Goal: Check status: Check status

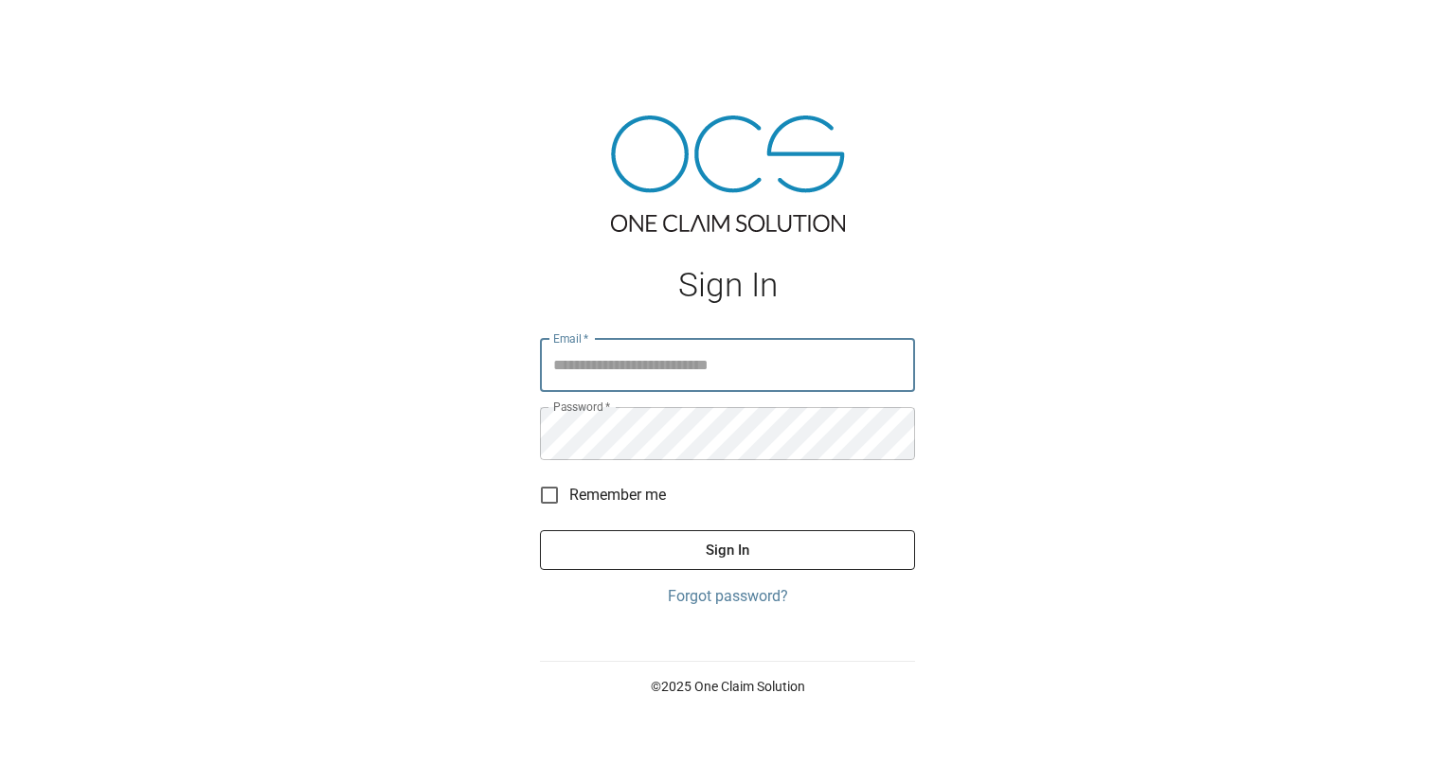
click at [607, 359] on input "Email   *" at bounding box center [727, 365] width 375 height 53
type input "**********"
click at [712, 552] on button "Sign In" at bounding box center [727, 550] width 375 height 40
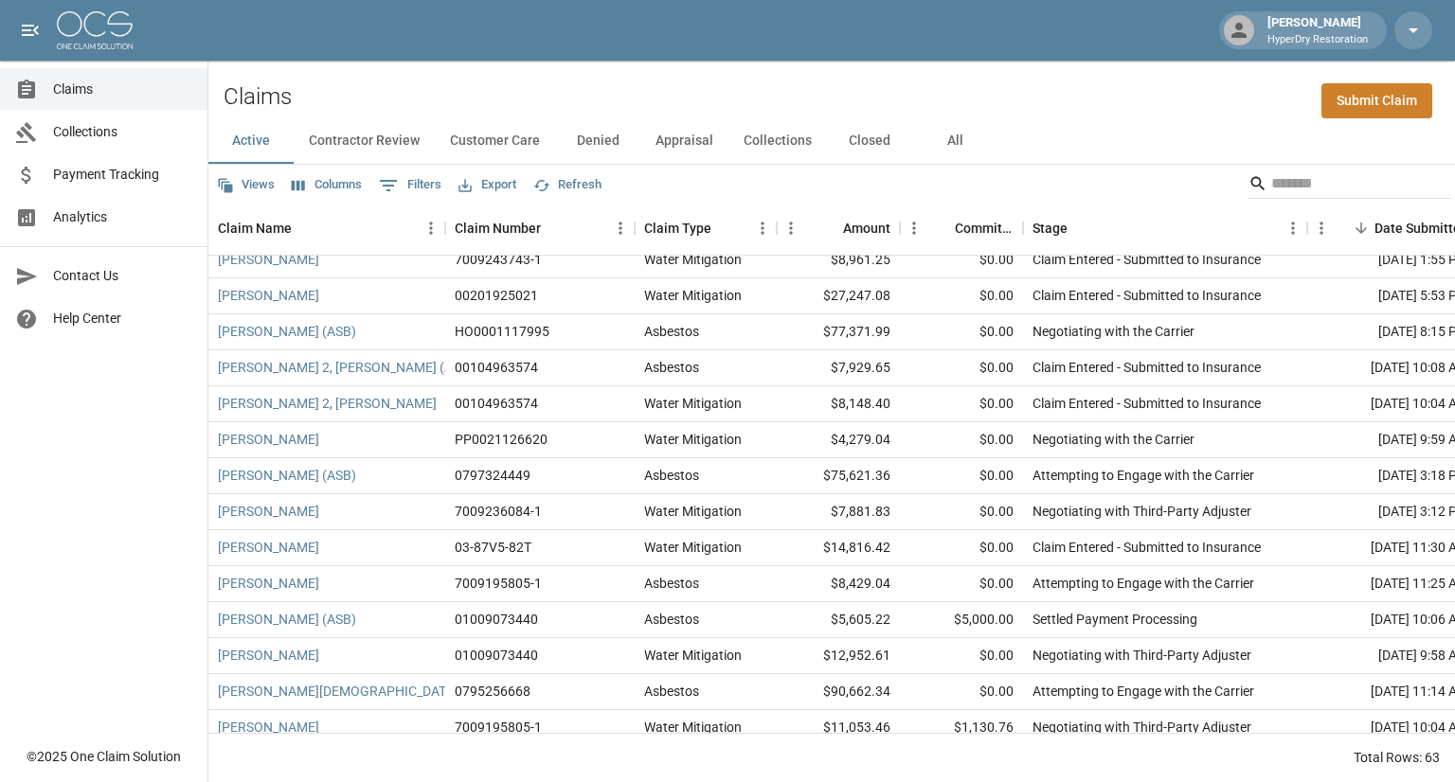
scroll to position [388, 0]
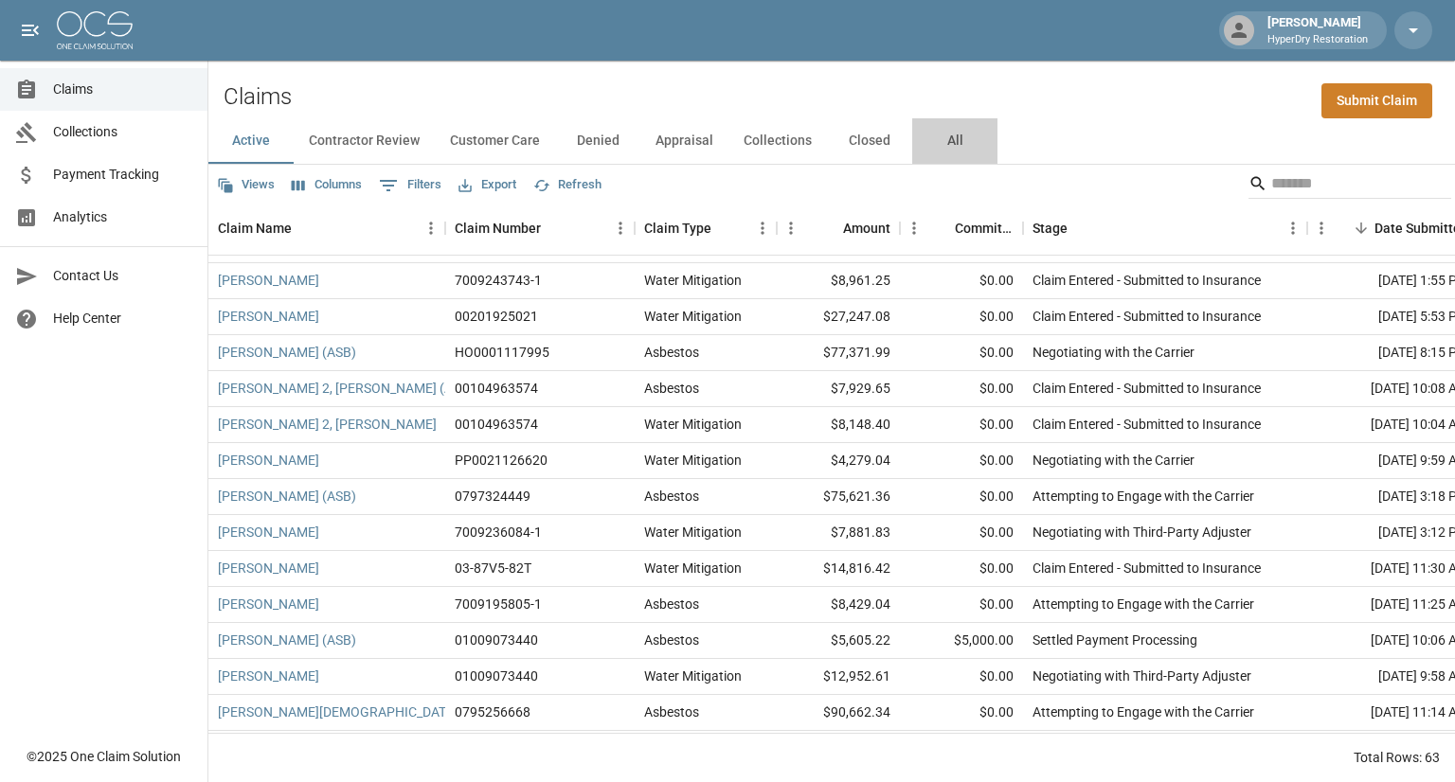
click at [947, 141] on button "All" at bounding box center [954, 140] width 85 height 45
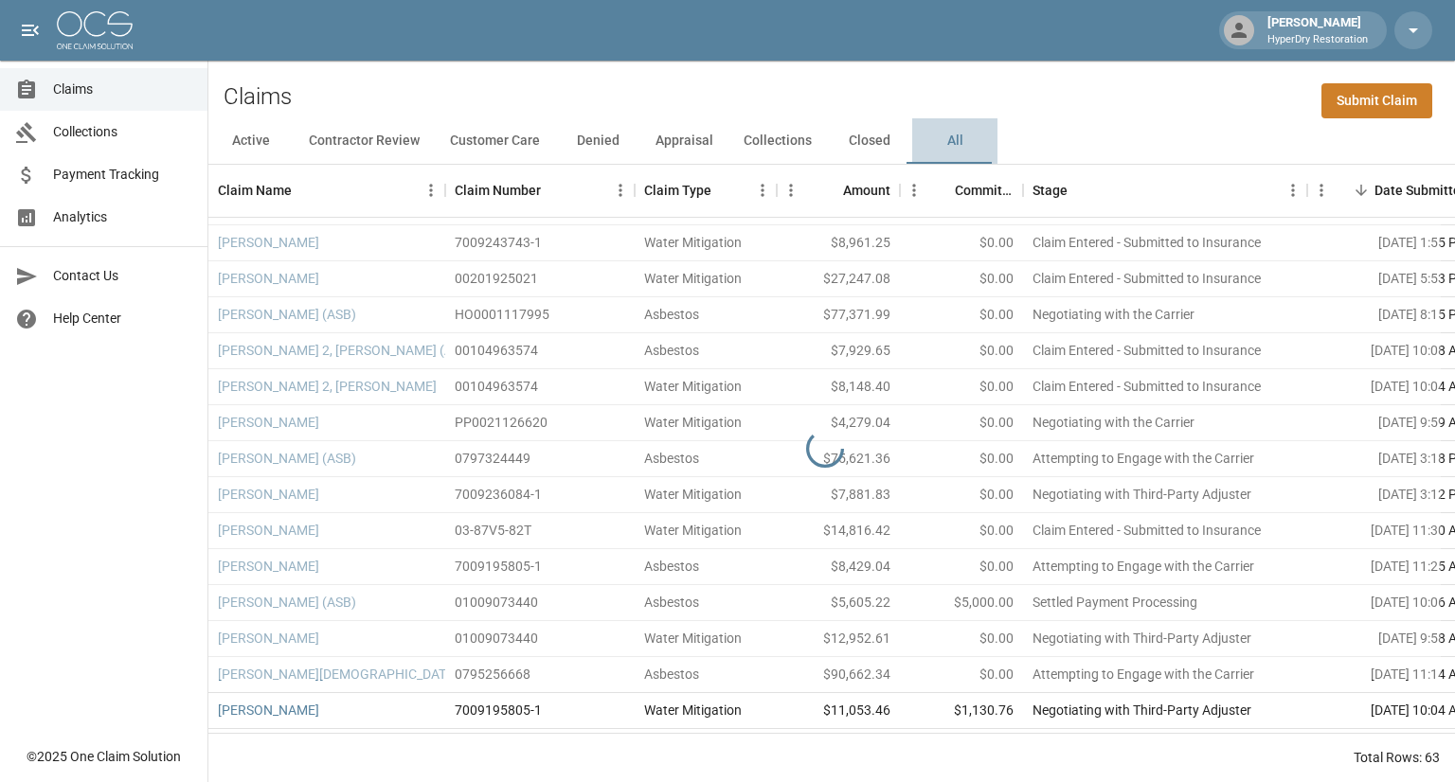
click at [947, 141] on button "All" at bounding box center [954, 140] width 85 height 45
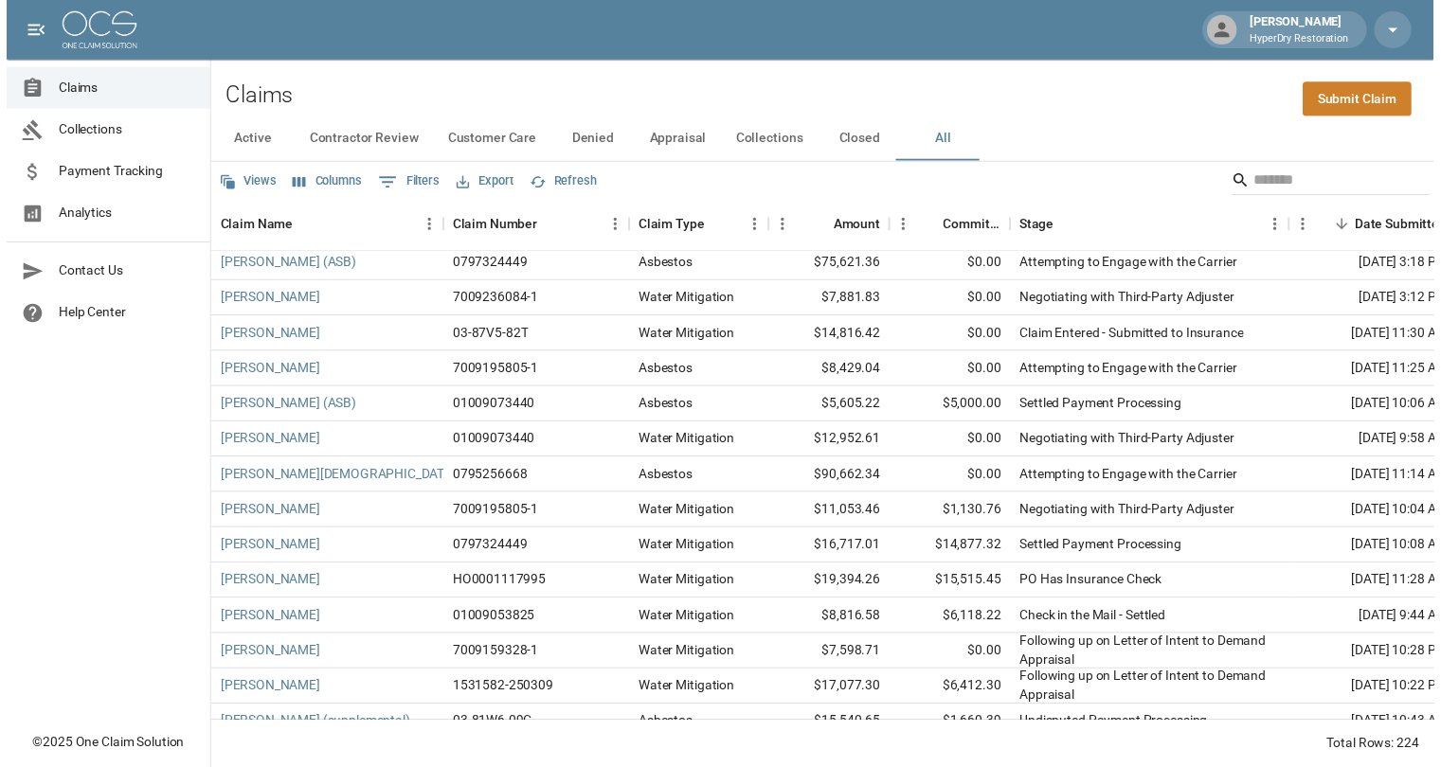
scroll to position [625, 0]
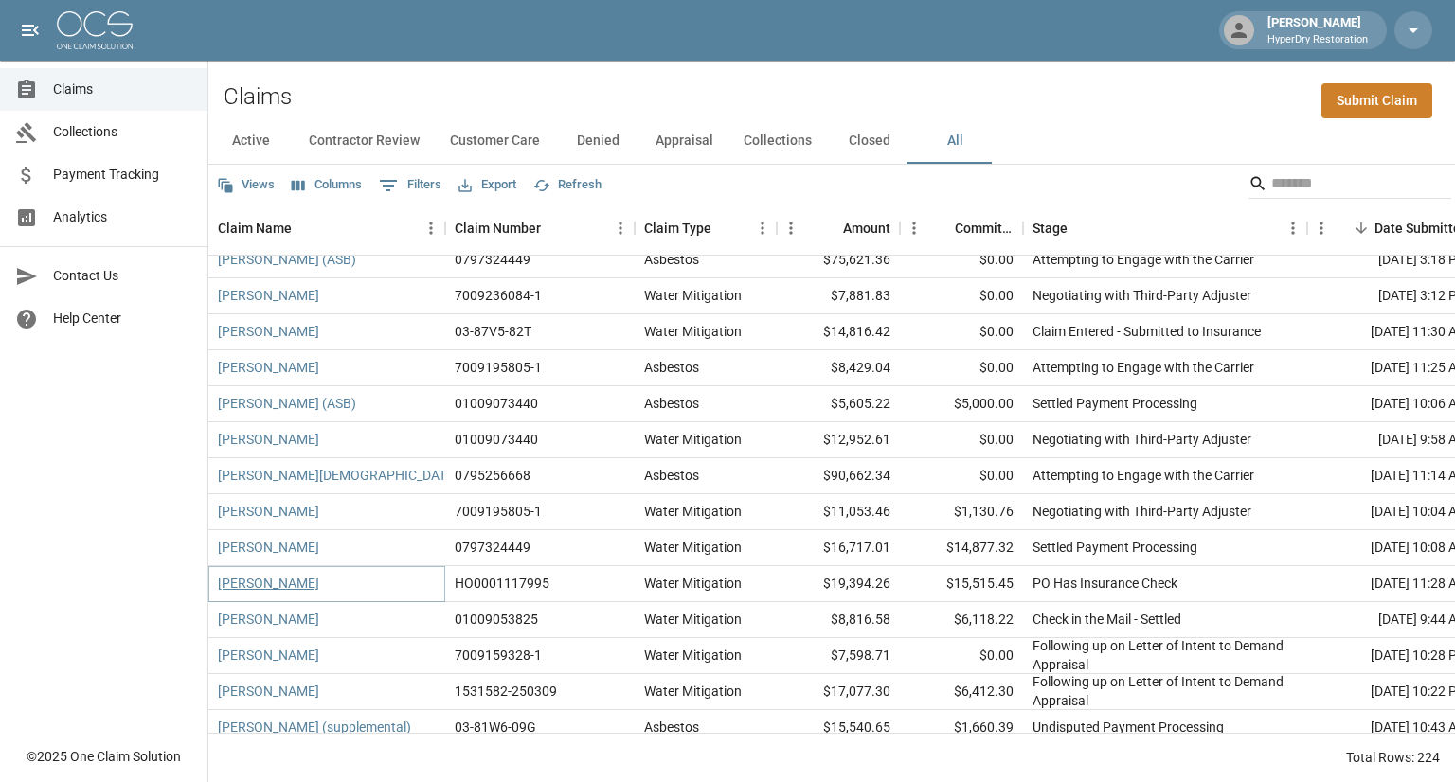
click at [271, 580] on link "Daly, Leslie" at bounding box center [268, 583] width 101 height 19
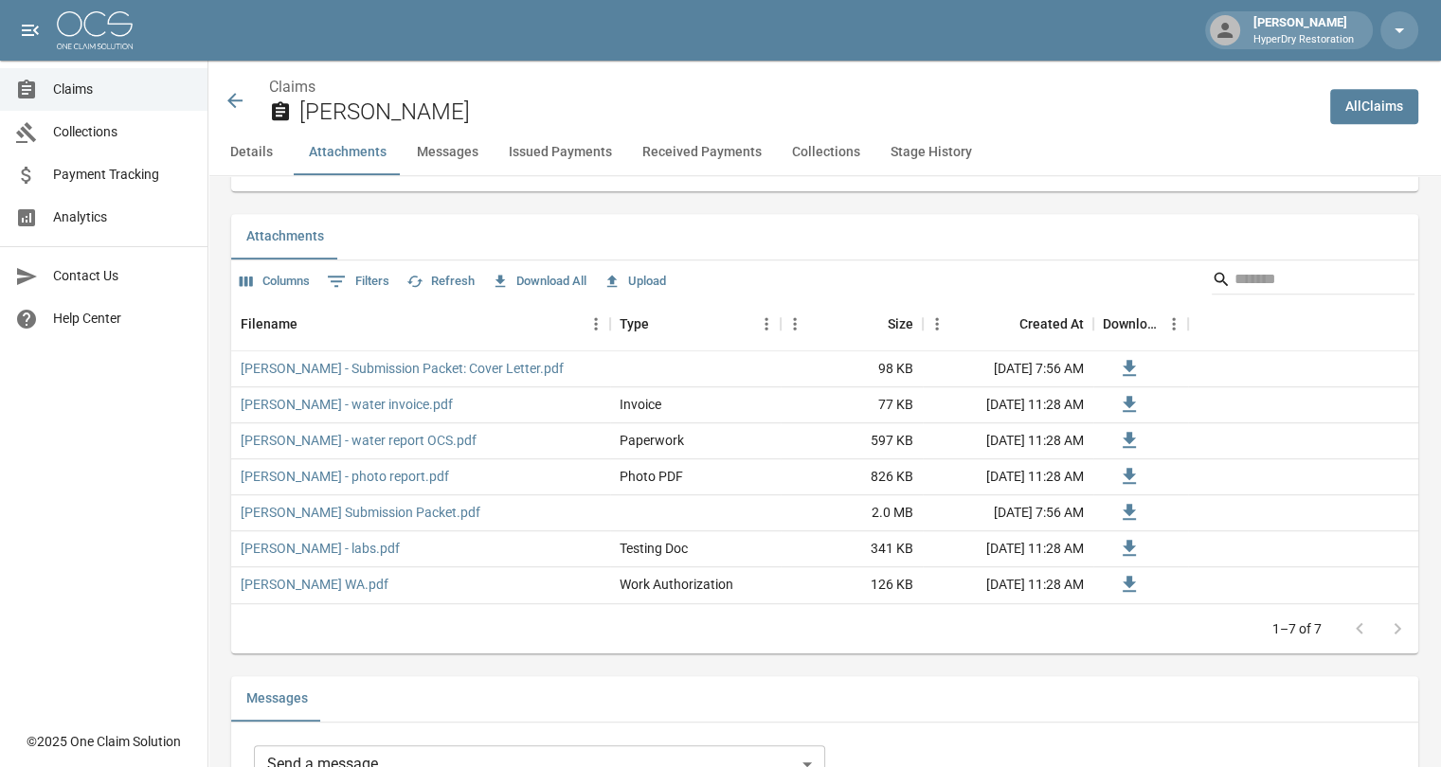
scroll to position [1061, 0]
click at [547, 153] on button "Issued Payments" at bounding box center [560, 152] width 134 height 45
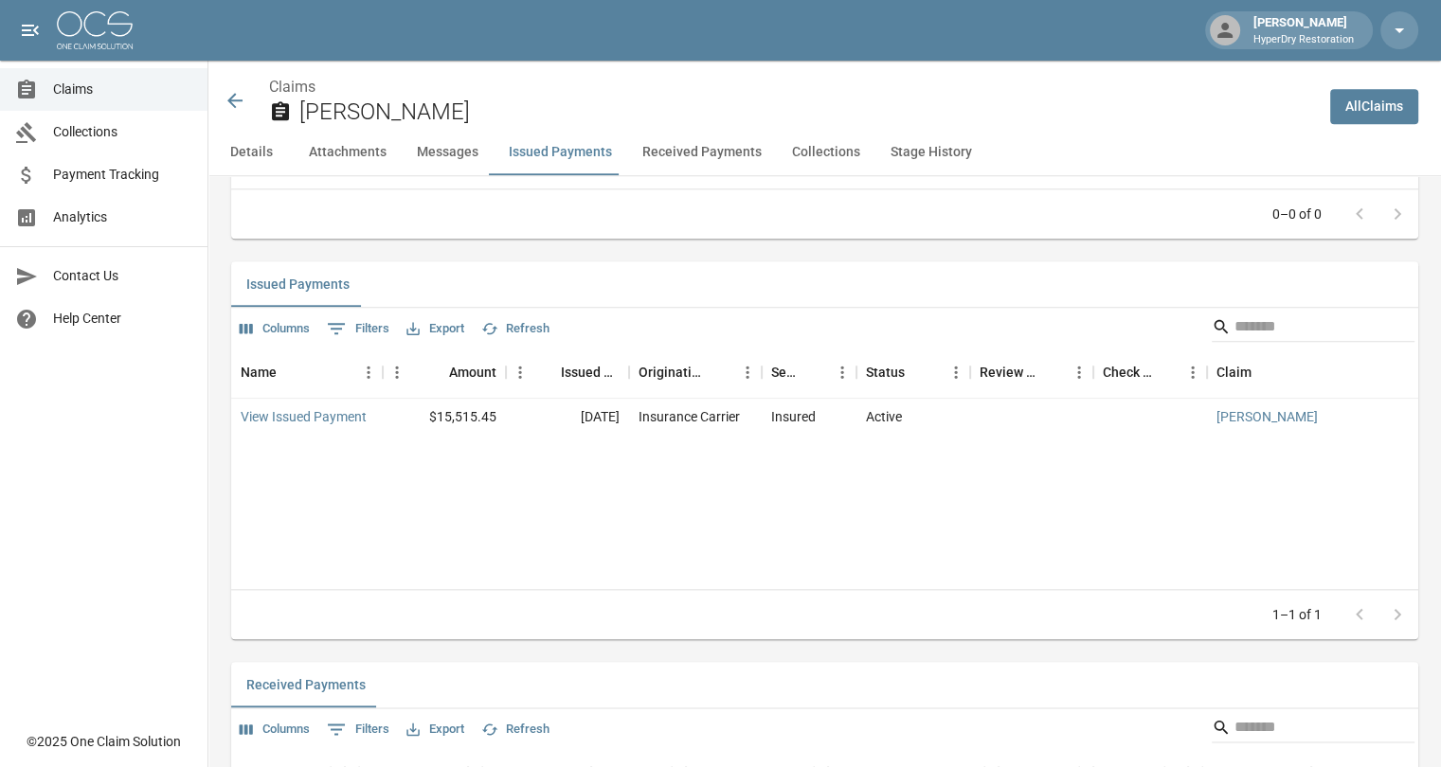
scroll to position [2035, 0]
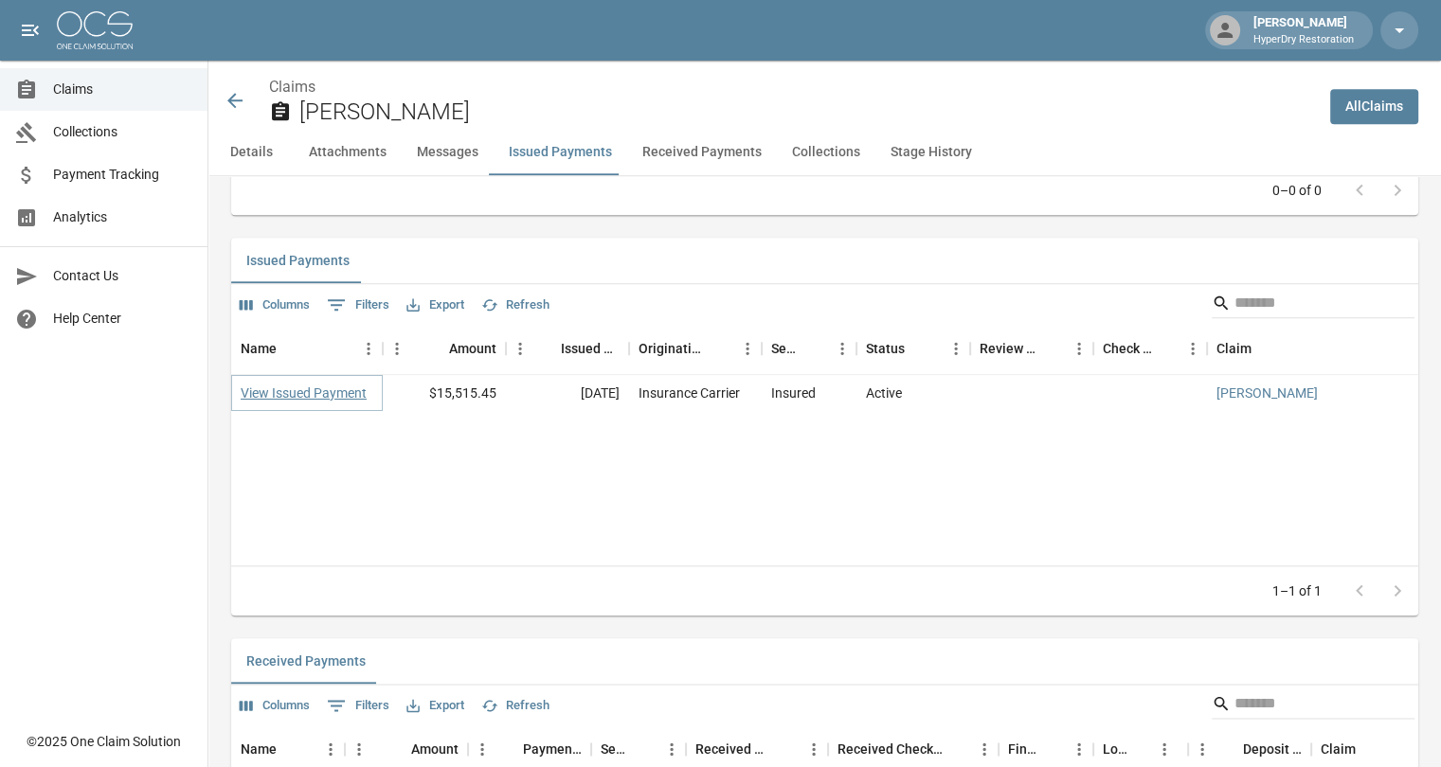
click at [331, 392] on link "View Issued Payment" at bounding box center [304, 393] width 126 height 19
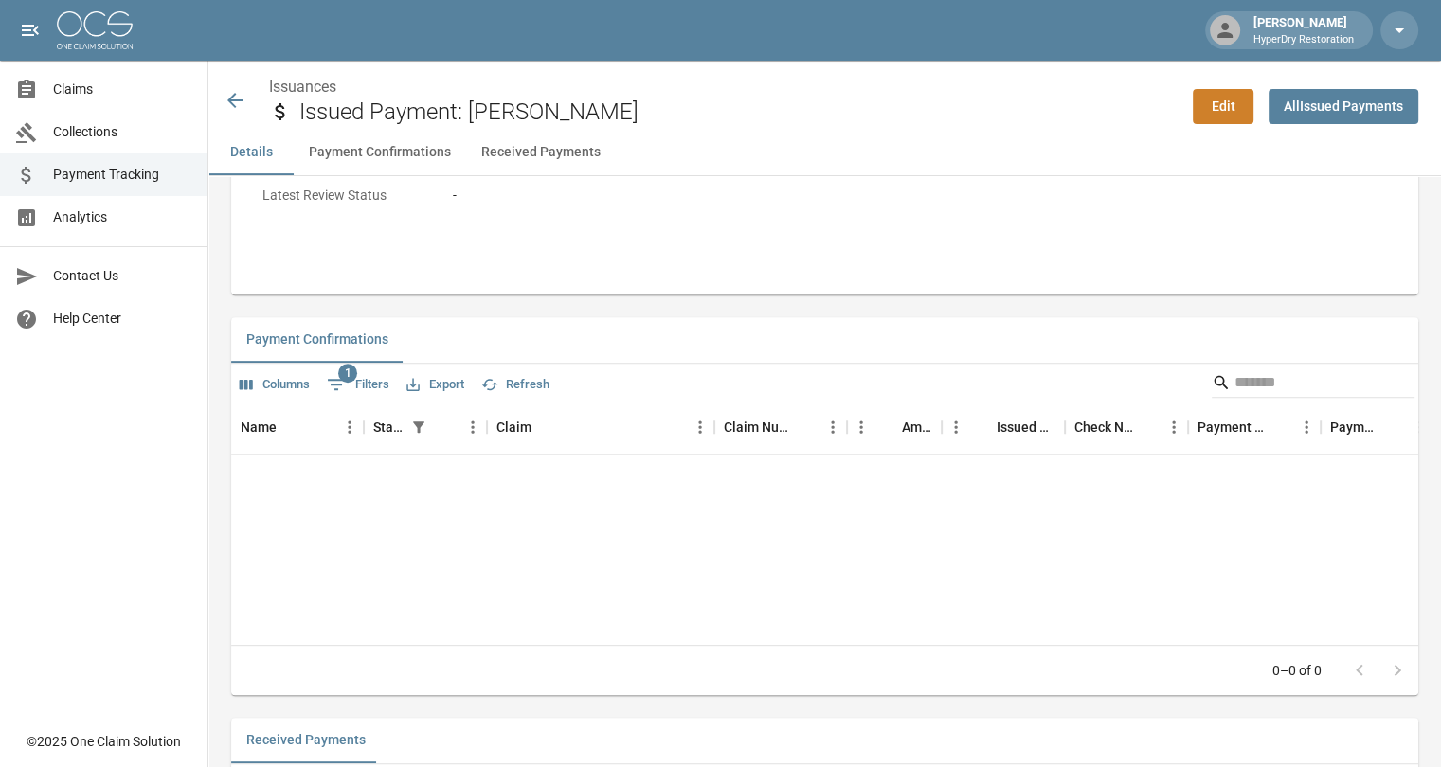
scroll to position [636, 0]
click at [399, 156] on button "Payment Confirmations" at bounding box center [380, 152] width 172 height 45
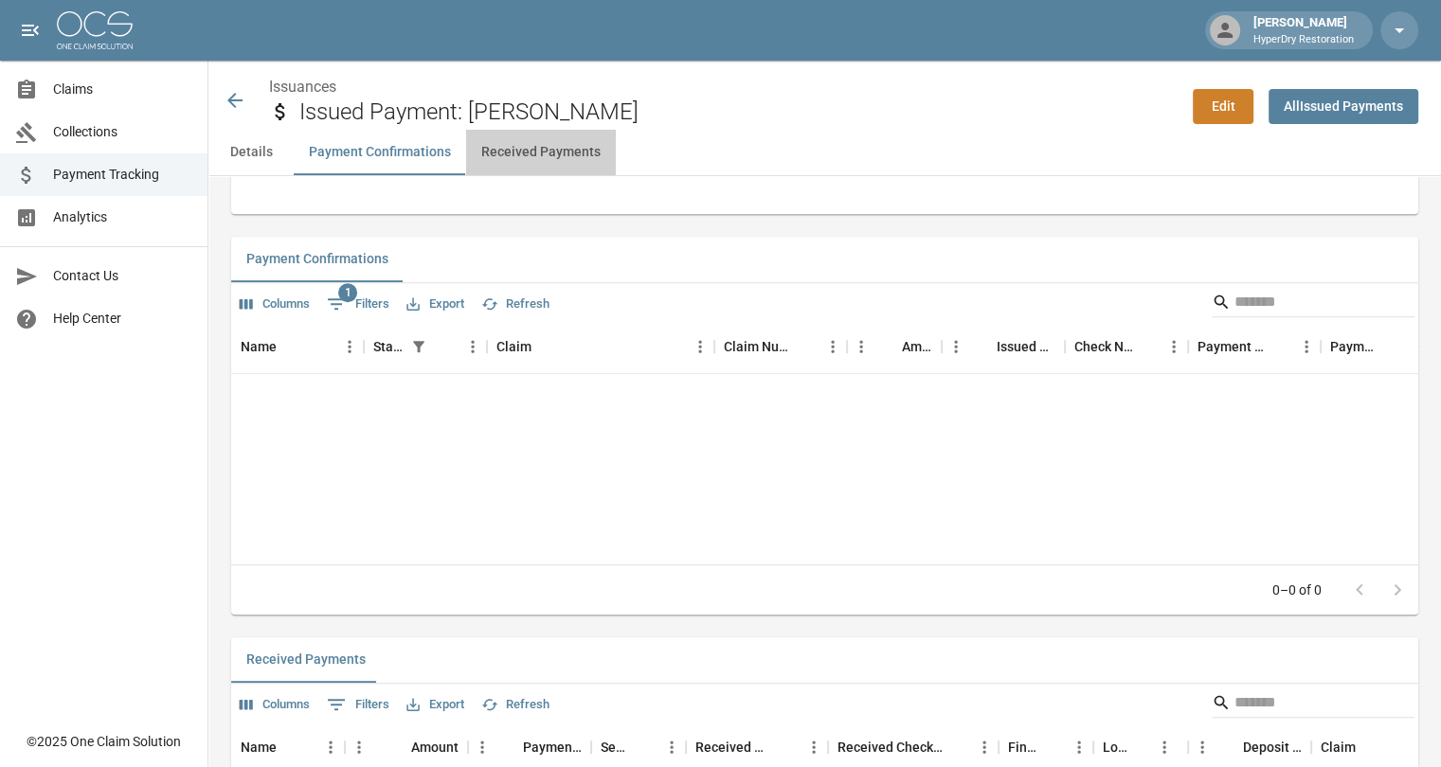
click at [555, 158] on button "Received Payments" at bounding box center [541, 152] width 150 height 45
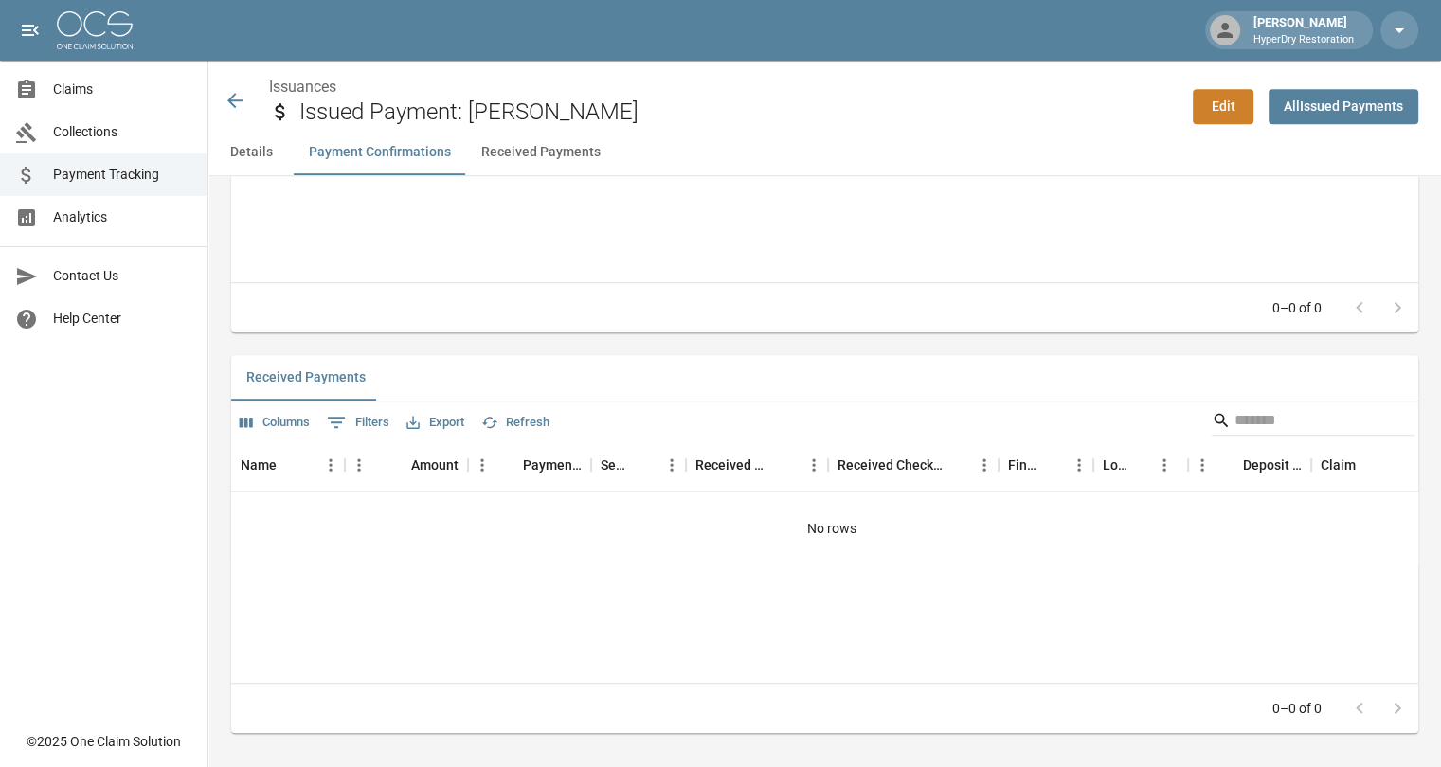
scroll to position [1012, 0]
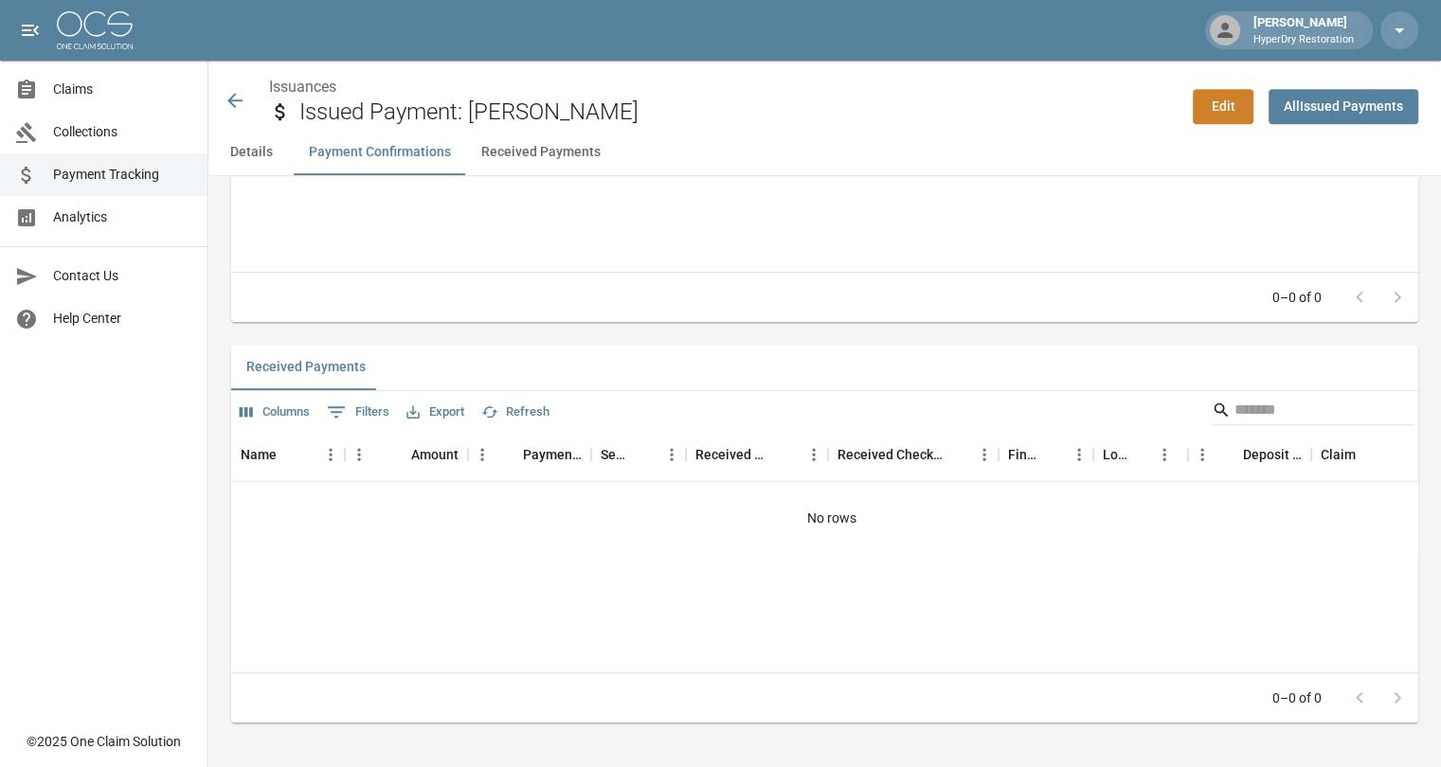
click at [273, 153] on button "Details" at bounding box center [250, 152] width 85 height 45
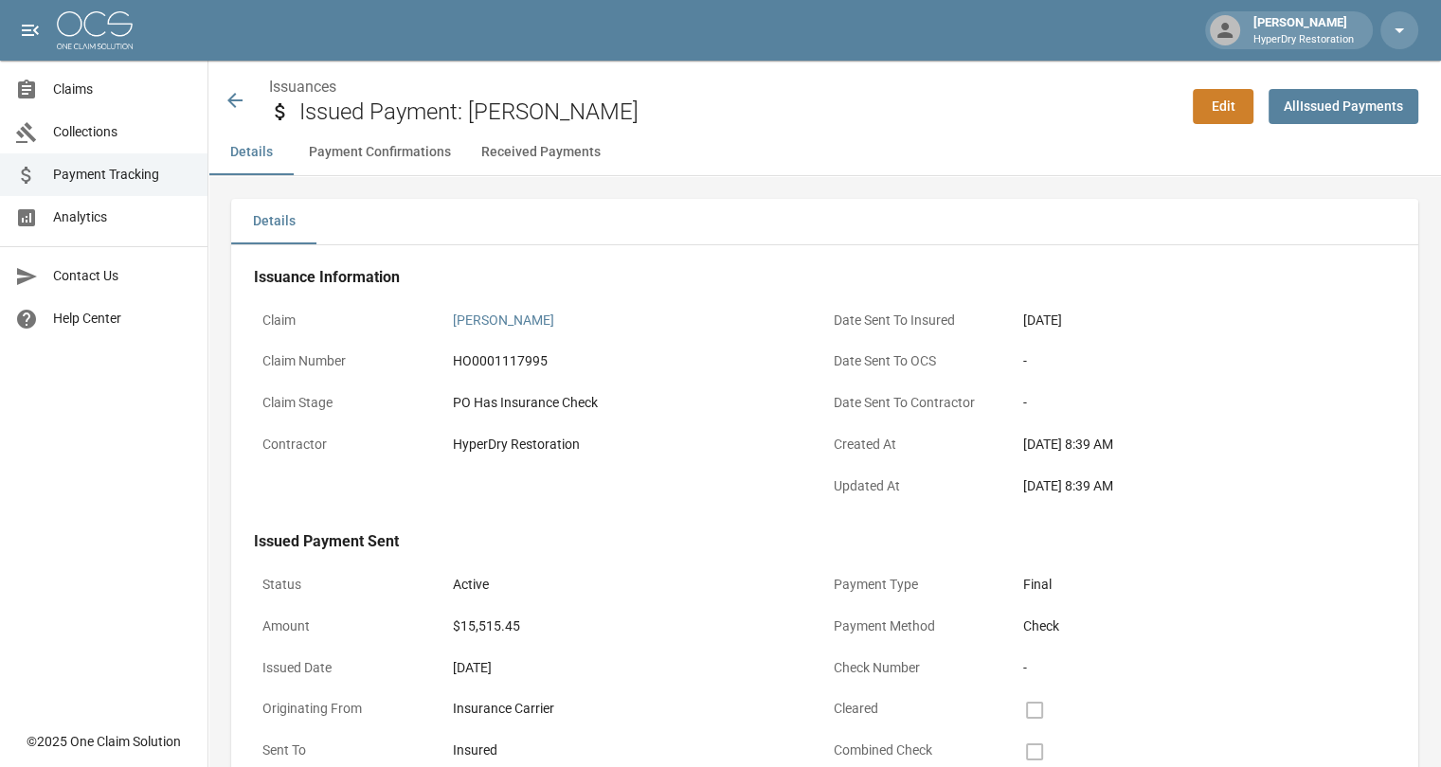
scroll to position [0, 0]
click at [235, 97] on icon at bounding box center [235, 100] width 23 height 23
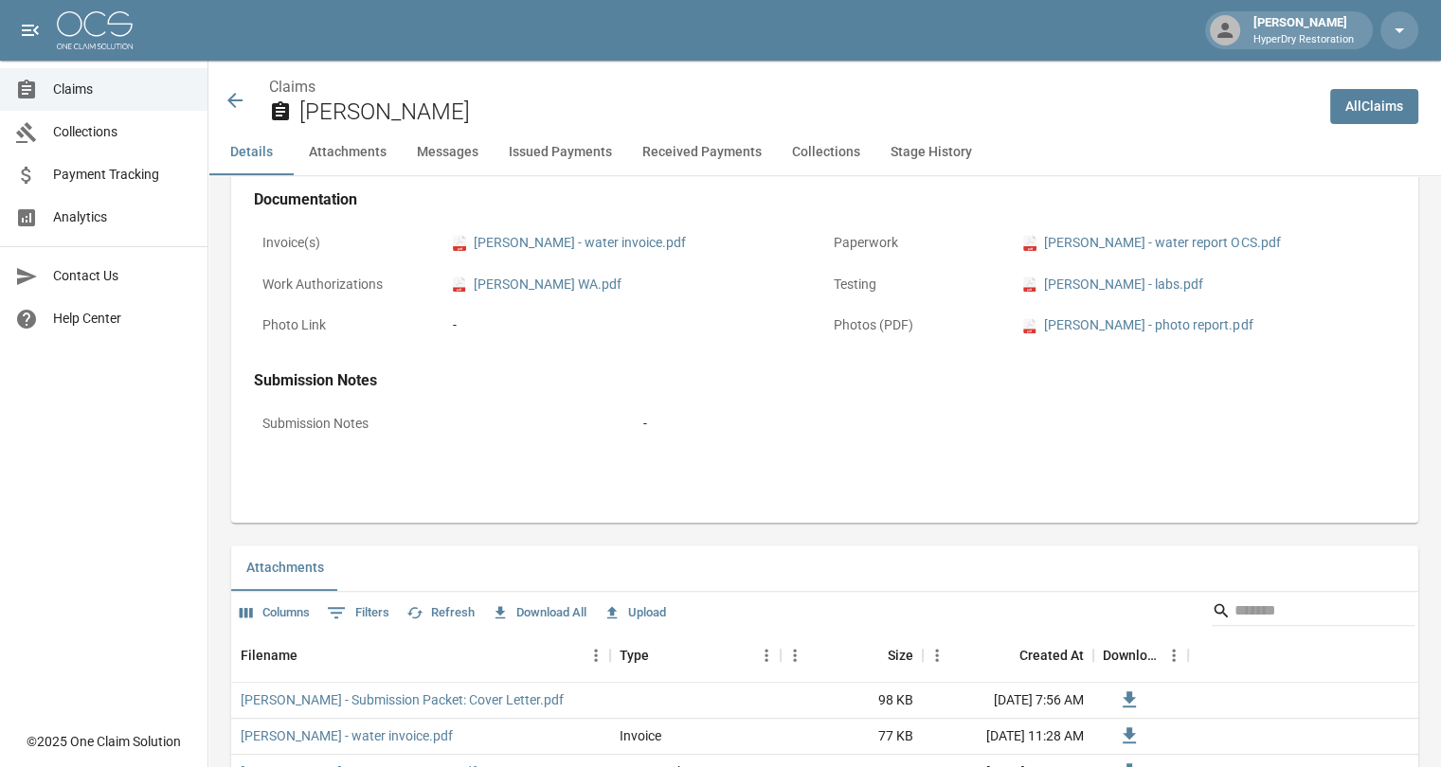
scroll to position [731, 0]
click at [241, 99] on icon at bounding box center [234, 100] width 15 height 15
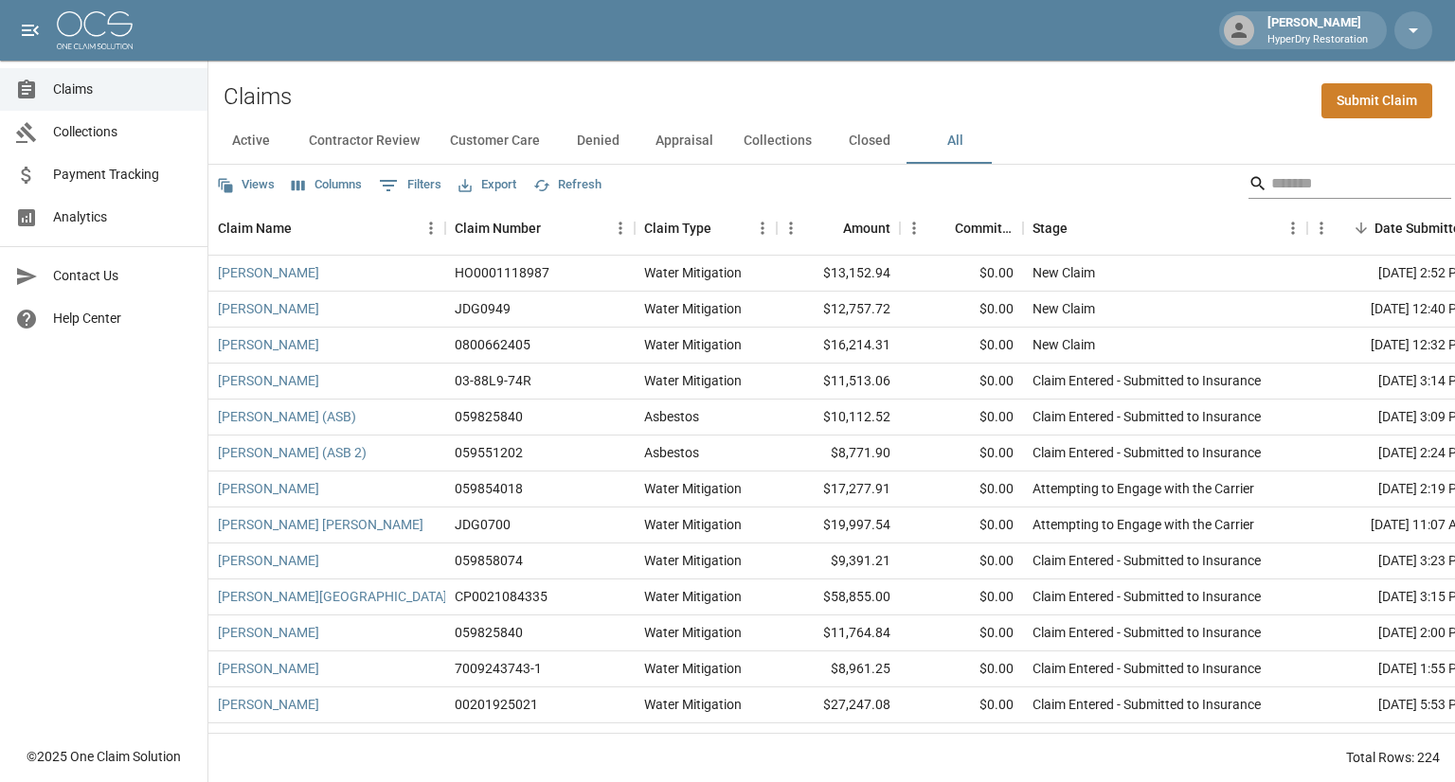
click at [1315, 186] on input "Search" at bounding box center [1347, 184] width 152 height 30
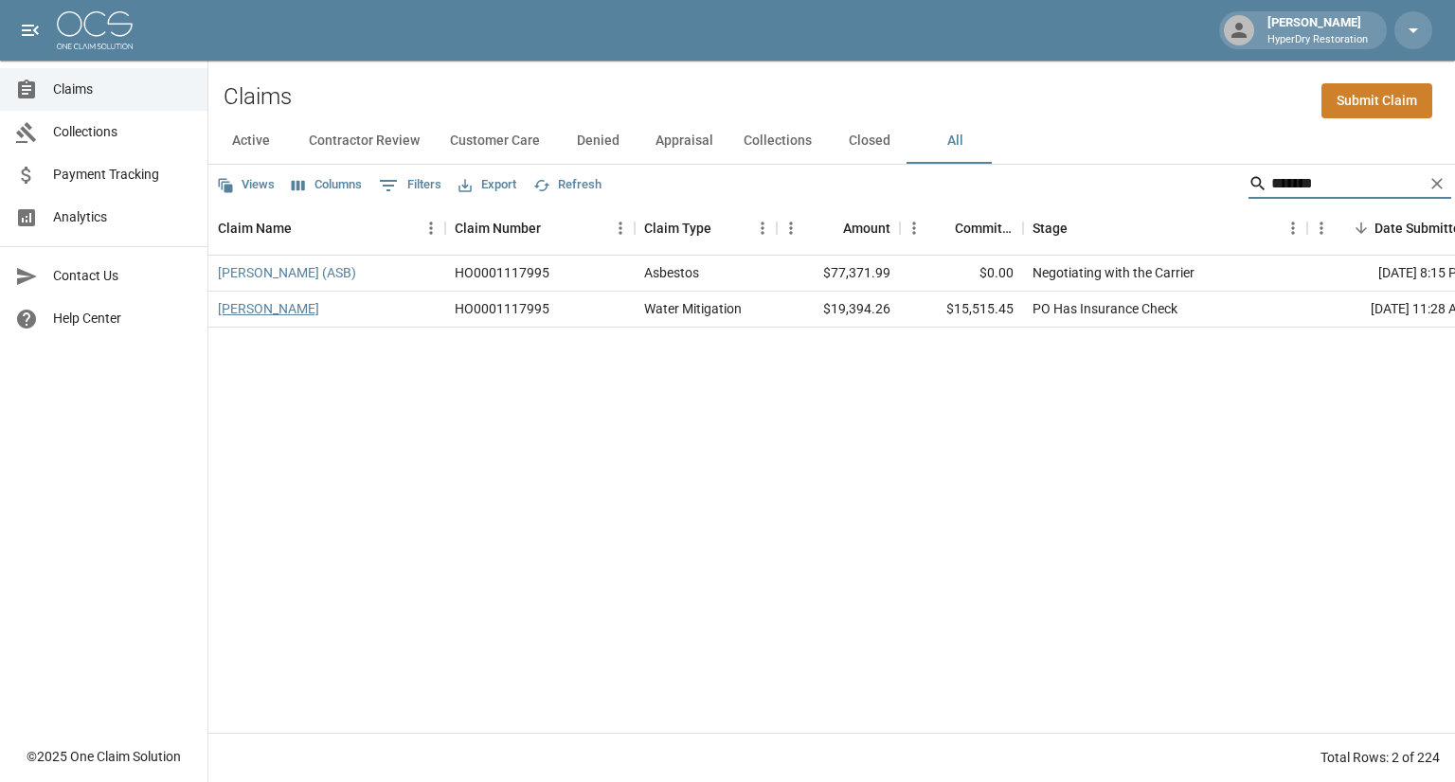
type input "******"
click at [269, 310] on link "Daly, Leslie" at bounding box center [268, 308] width 101 height 19
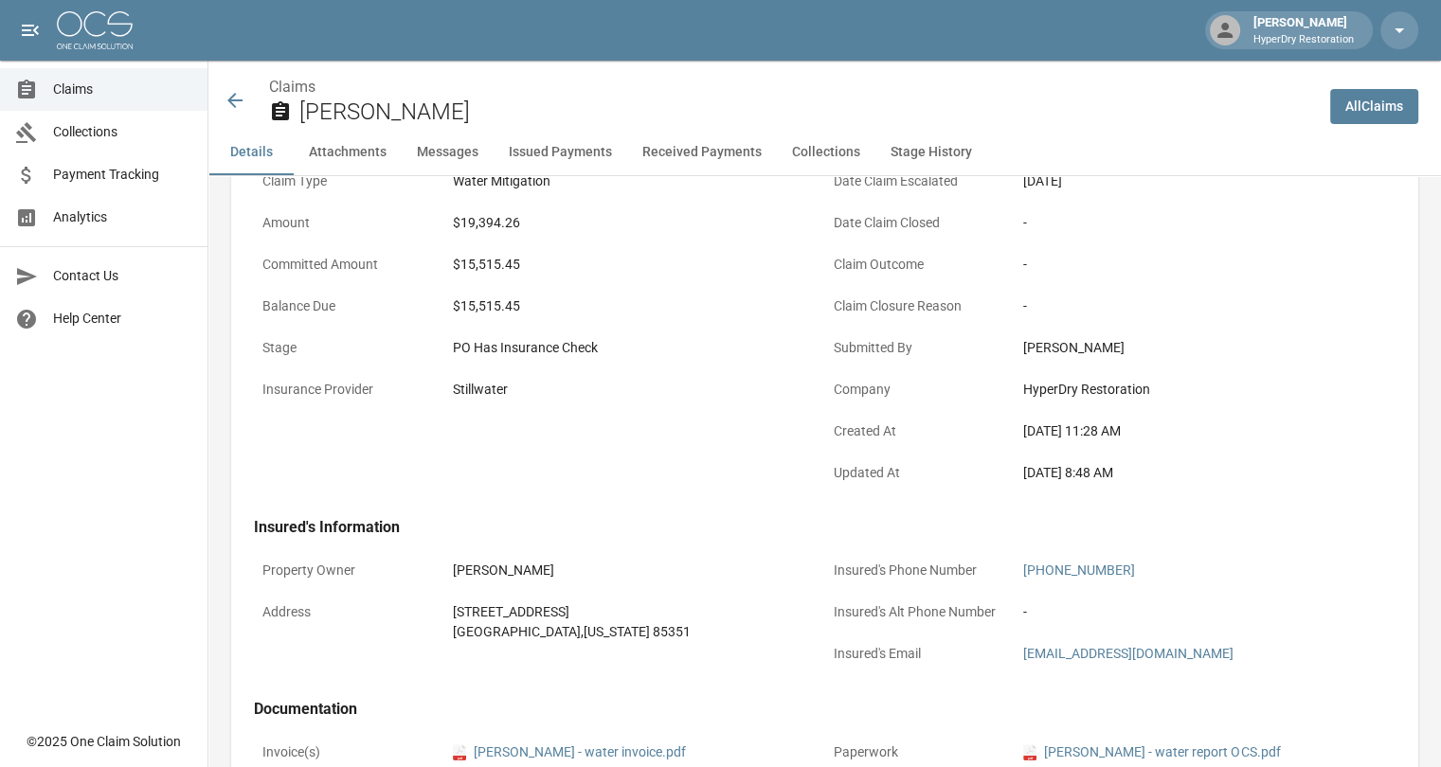
scroll to position [442, 0]
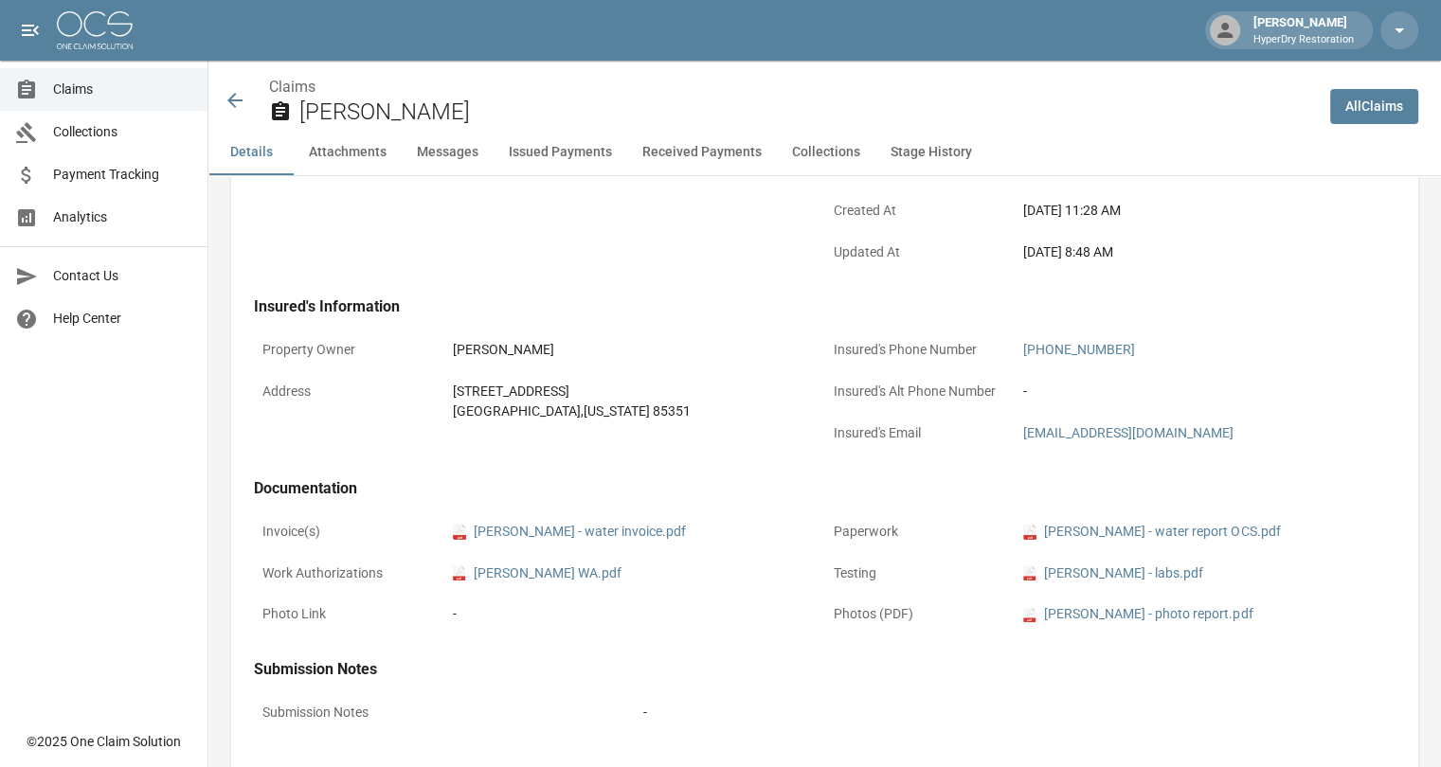
click at [534, 151] on button "Issued Payments" at bounding box center [560, 152] width 134 height 45
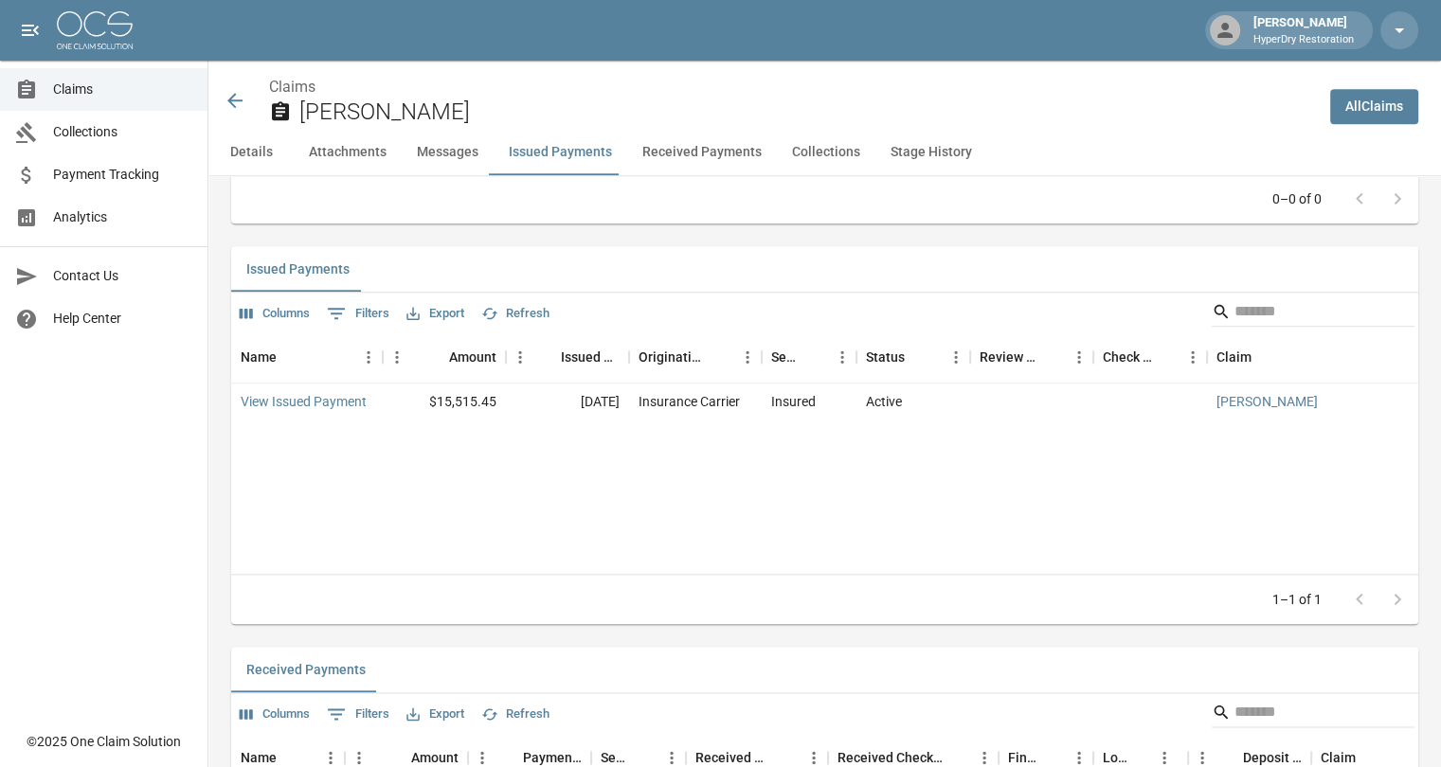
scroll to position [2035, 0]
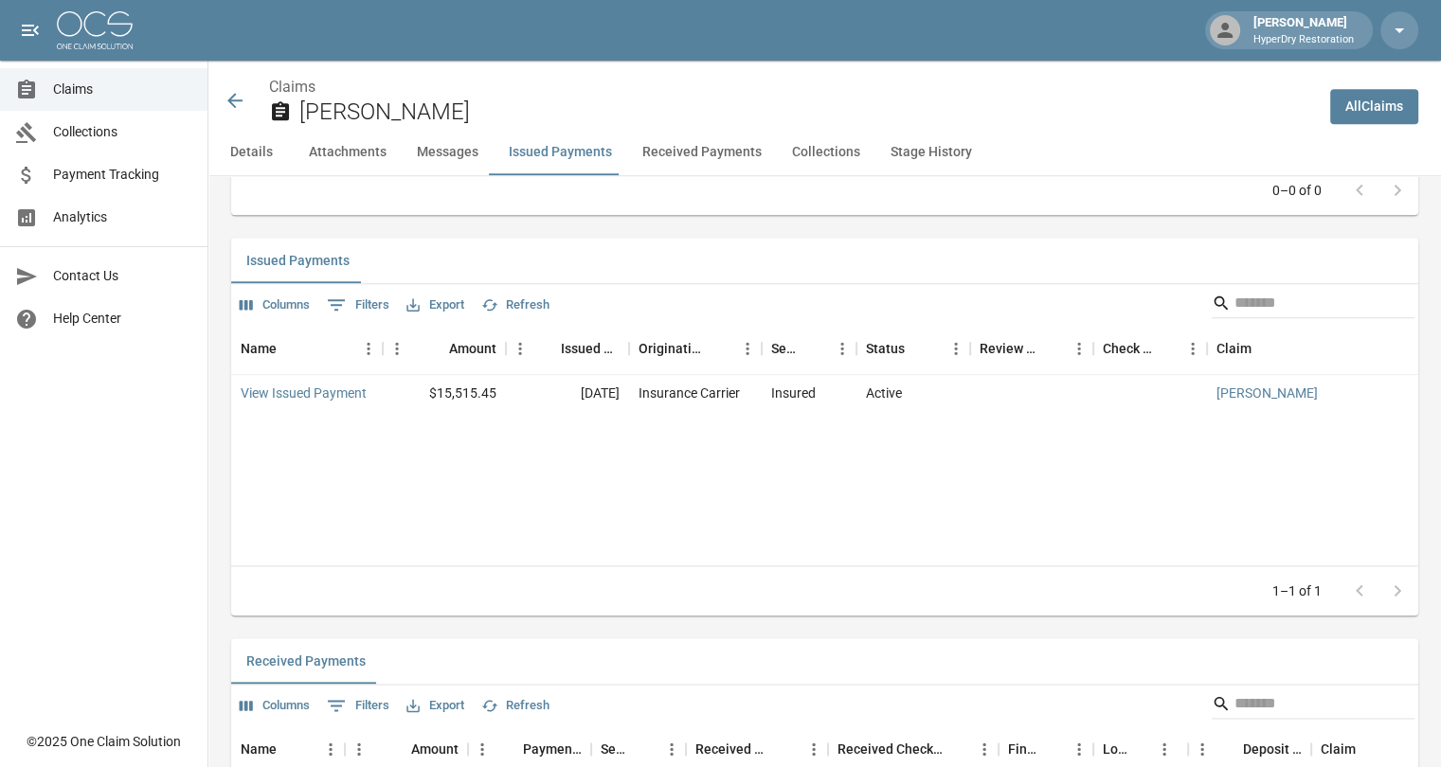
click at [680, 154] on button "Received Payments" at bounding box center [702, 152] width 150 height 45
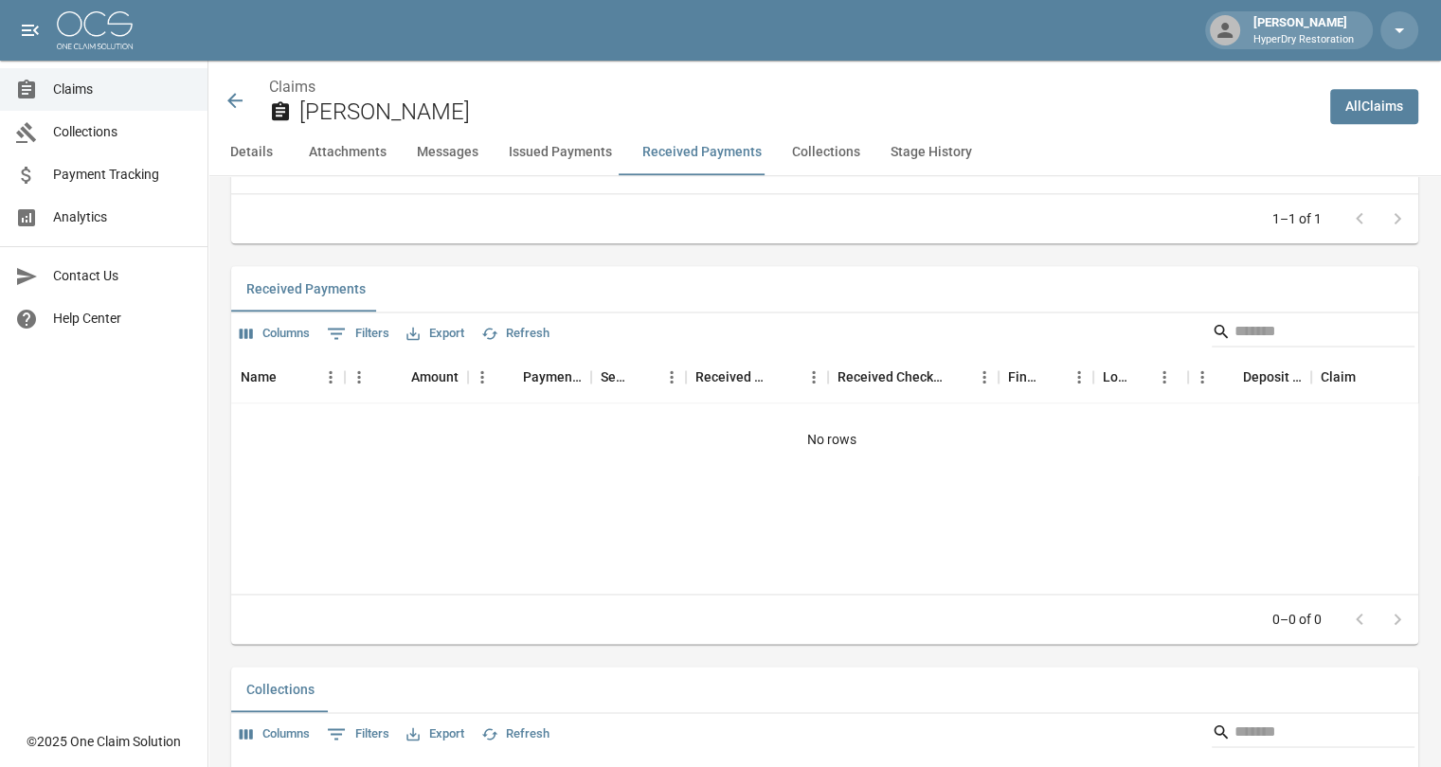
scroll to position [2436, 0]
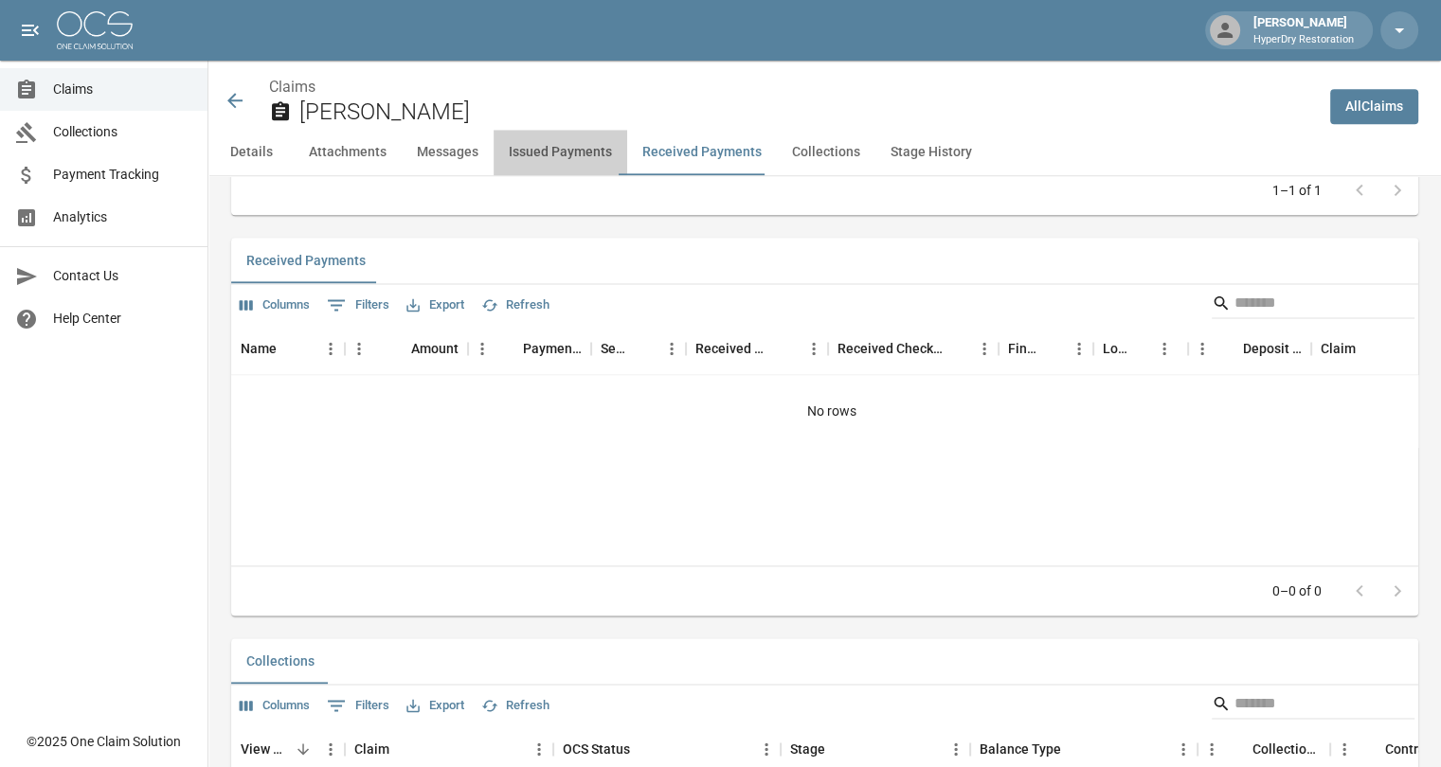
click at [572, 153] on button "Issued Payments" at bounding box center [560, 152] width 134 height 45
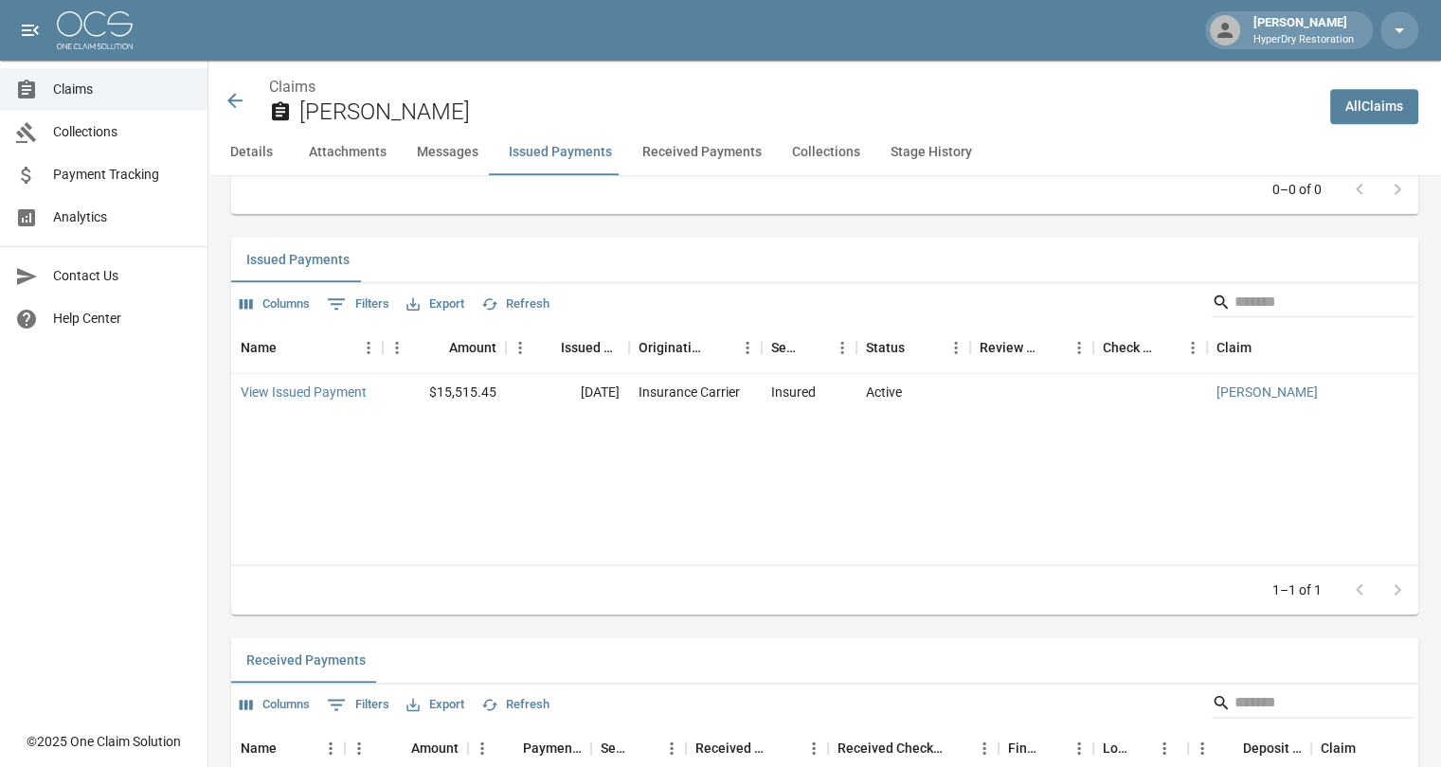
scroll to position [2035, 0]
click at [337, 395] on link "View Issued Payment" at bounding box center [304, 393] width 126 height 19
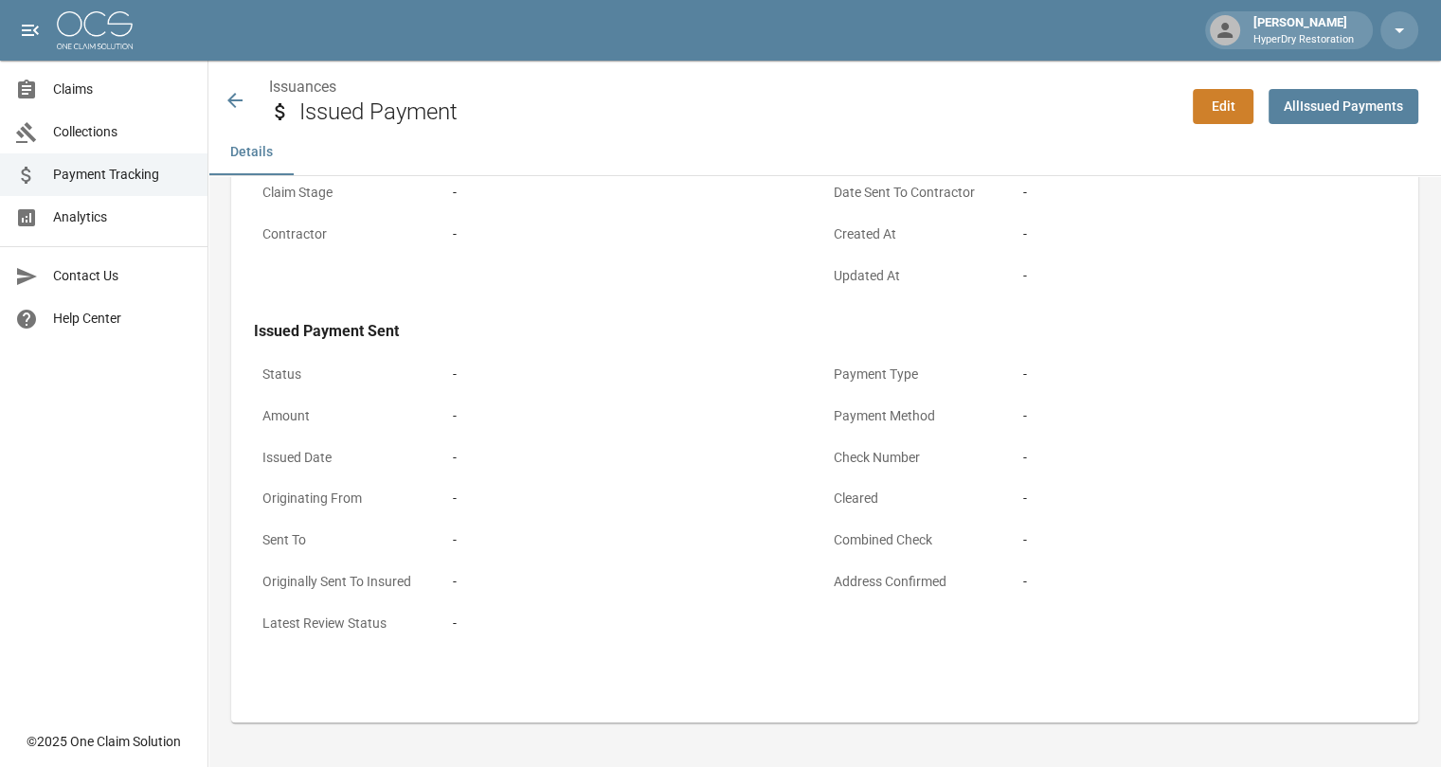
scroll to position [1012, 0]
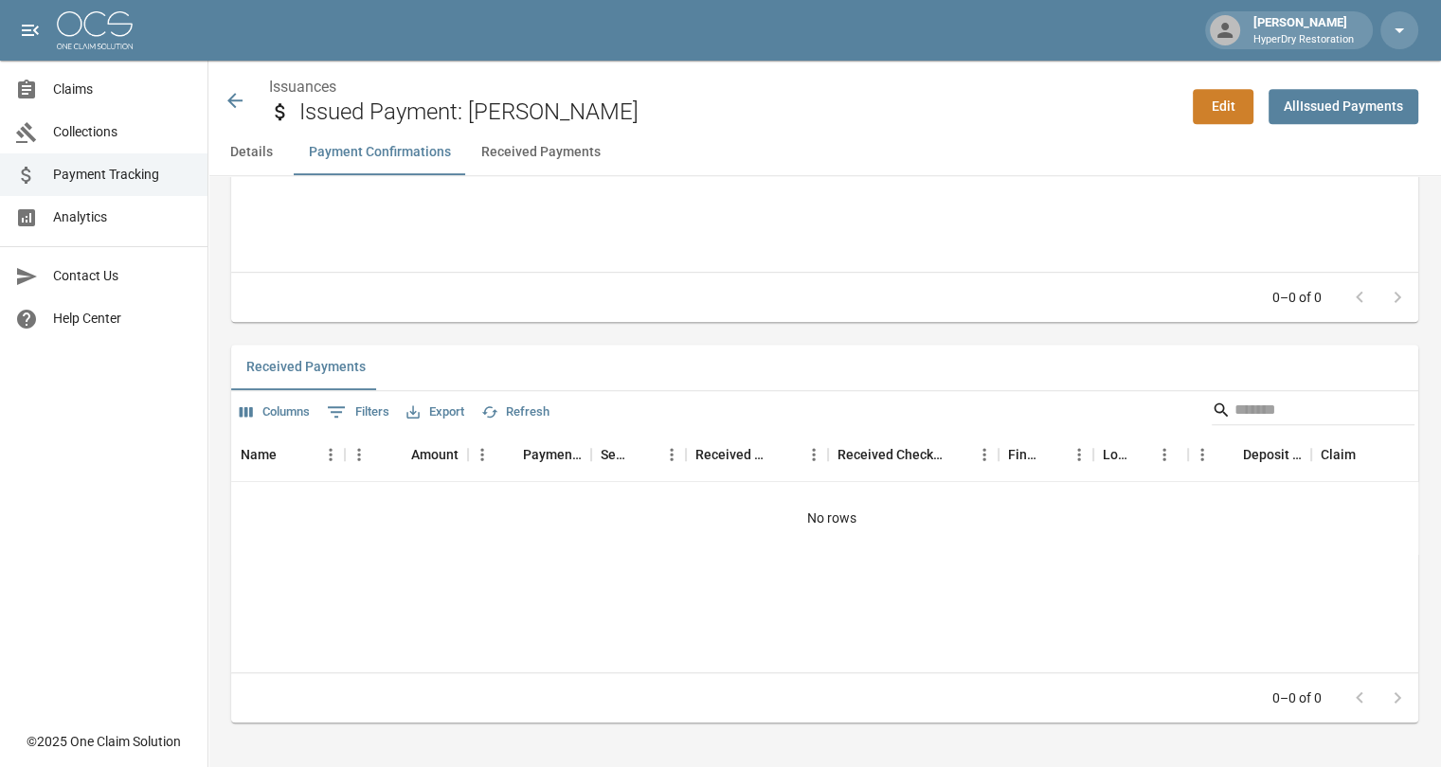
click at [549, 155] on button "Received Payments" at bounding box center [541, 152] width 150 height 45
click at [246, 149] on button "Details" at bounding box center [250, 152] width 85 height 45
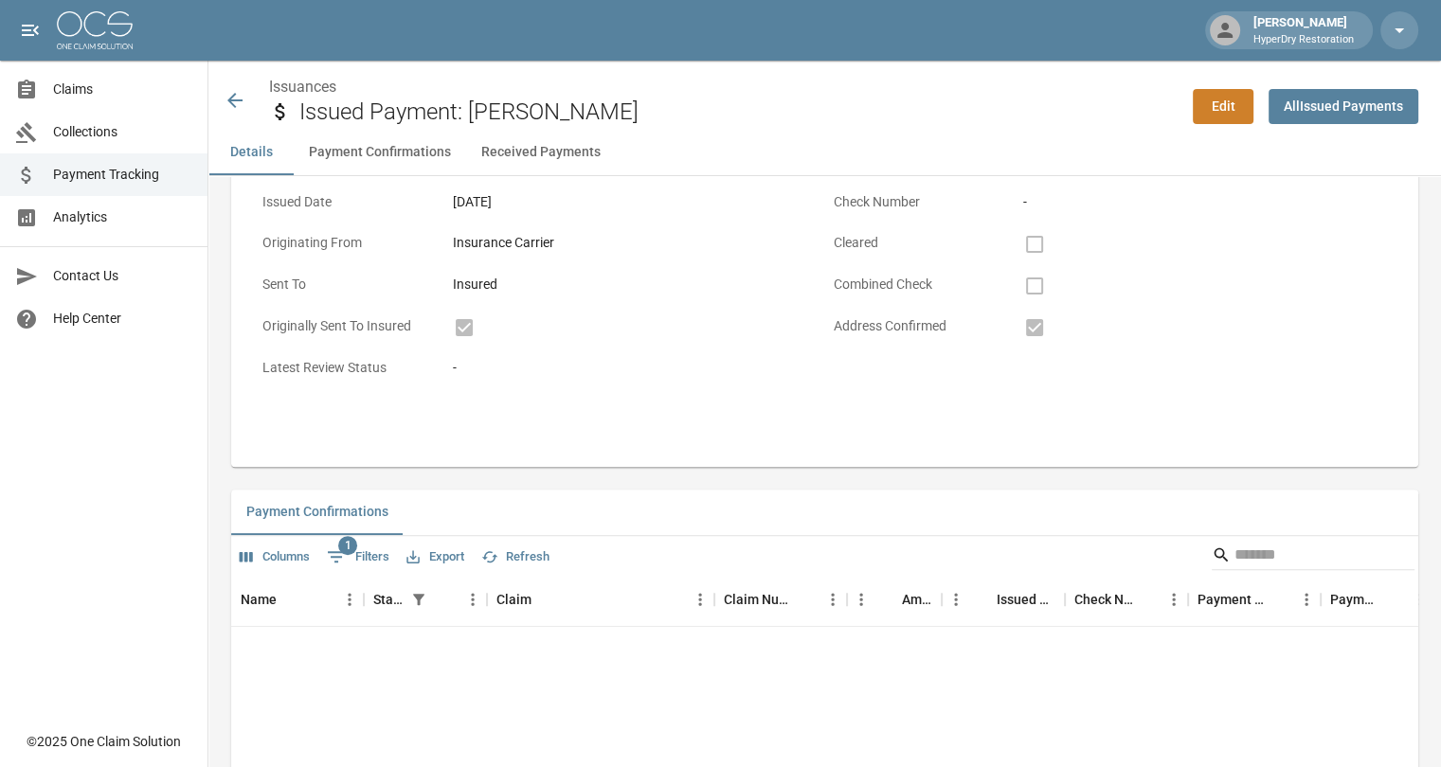
scroll to position [466, 0]
click at [238, 99] on icon at bounding box center [234, 100] width 15 height 15
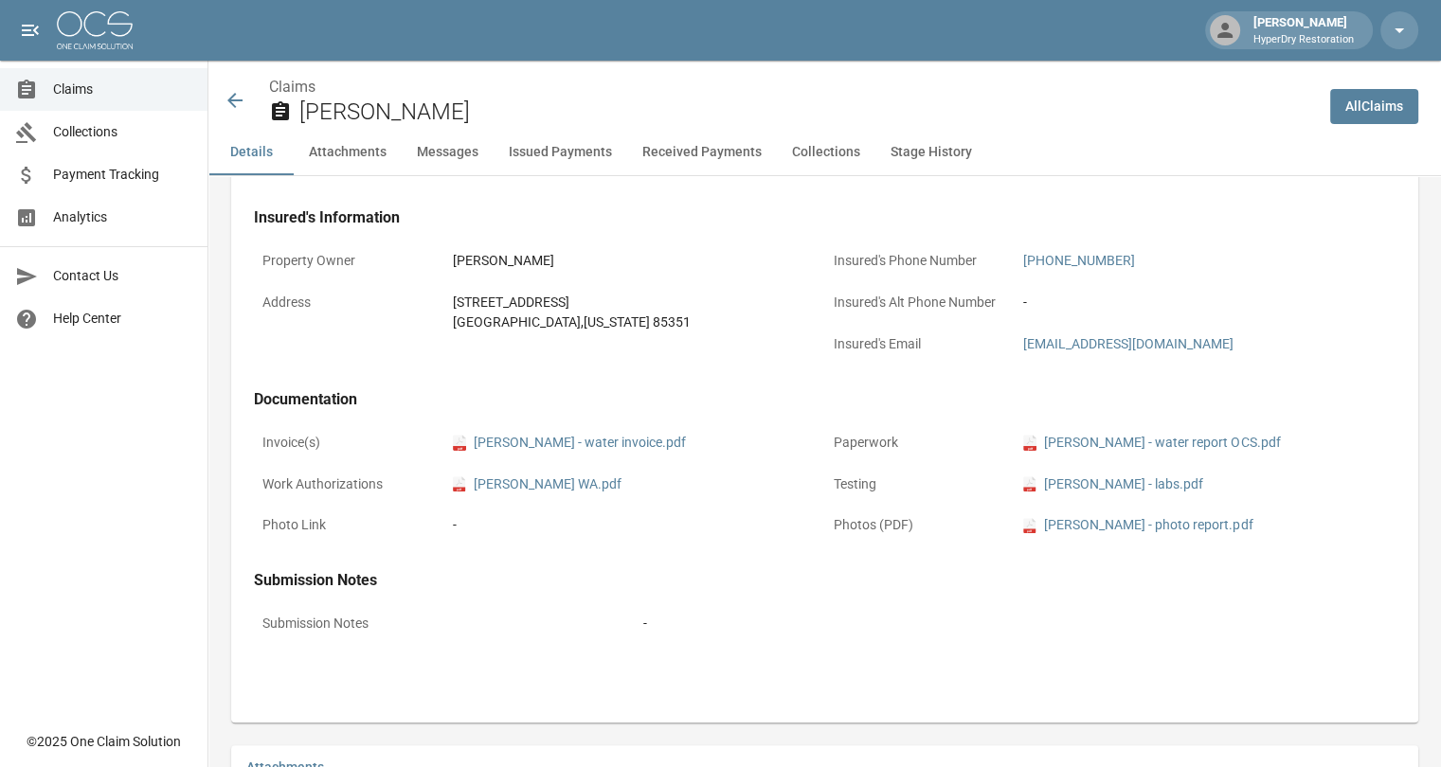
click at [534, 147] on button "Issued Payments" at bounding box center [560, 152] width 134 height 45
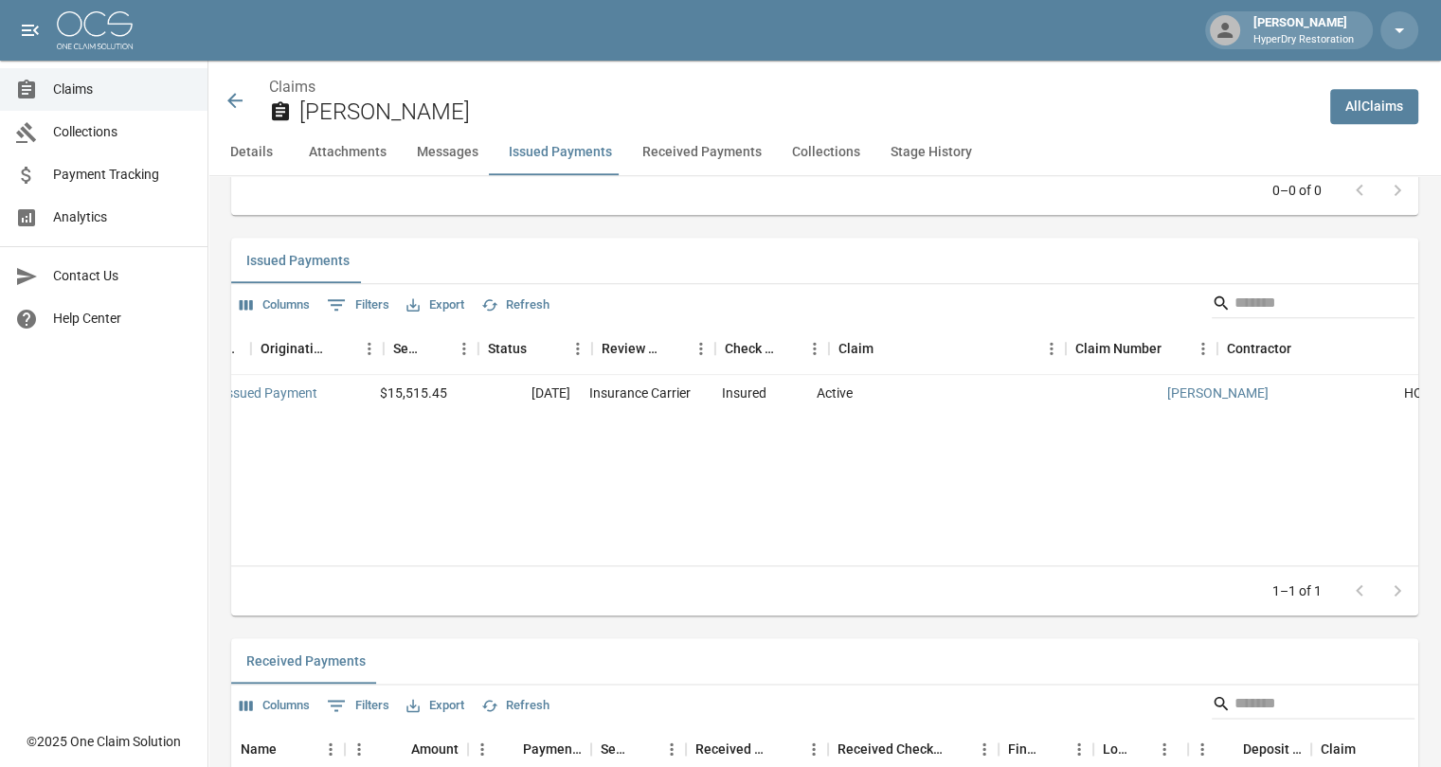
scroll to position [0, 0]
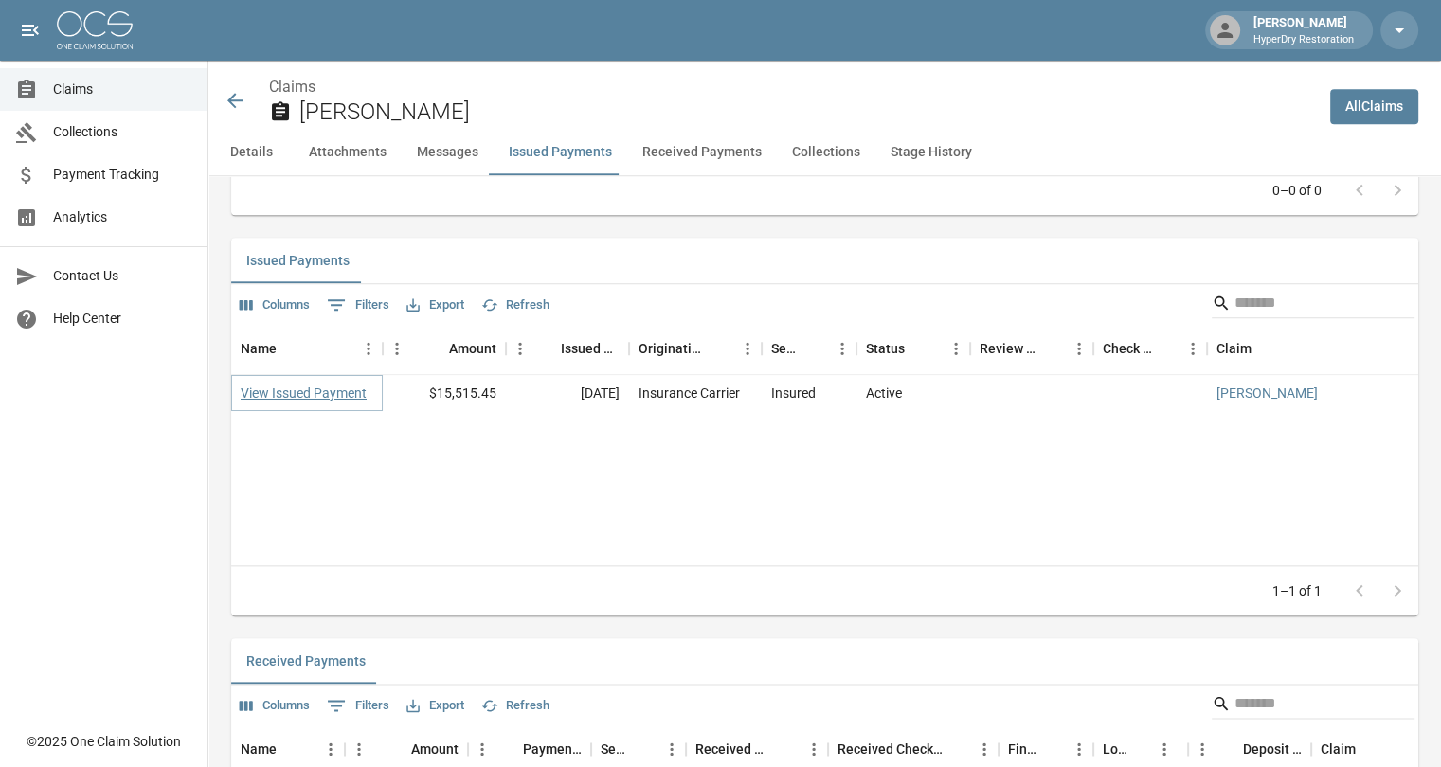
click at [338, 395] on link "View Issued Payment" at bounding box center [304, 393] width 126 height 19
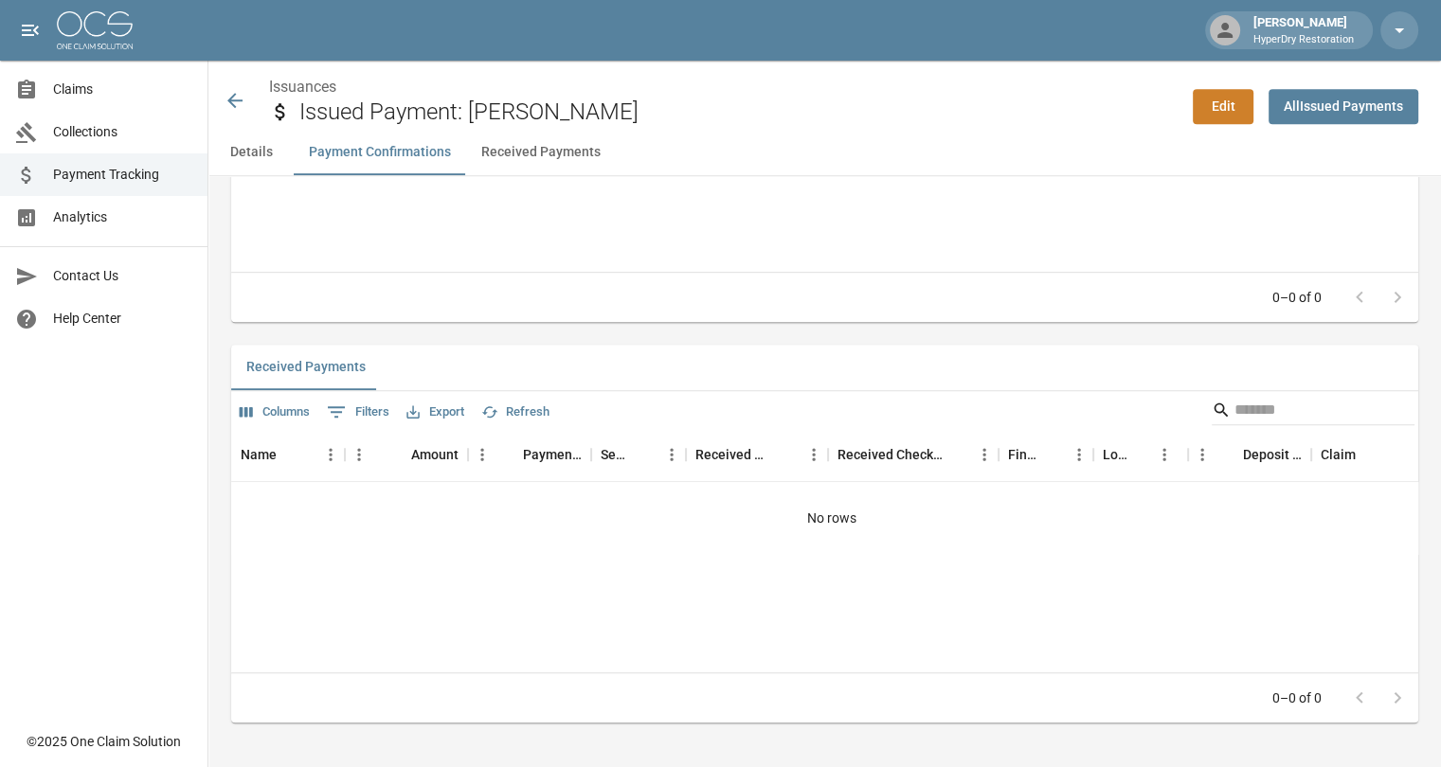
scroll to position [1011, 0]
click at [237, 107] on icon at bounding box center [235, 100] width 23 height 23
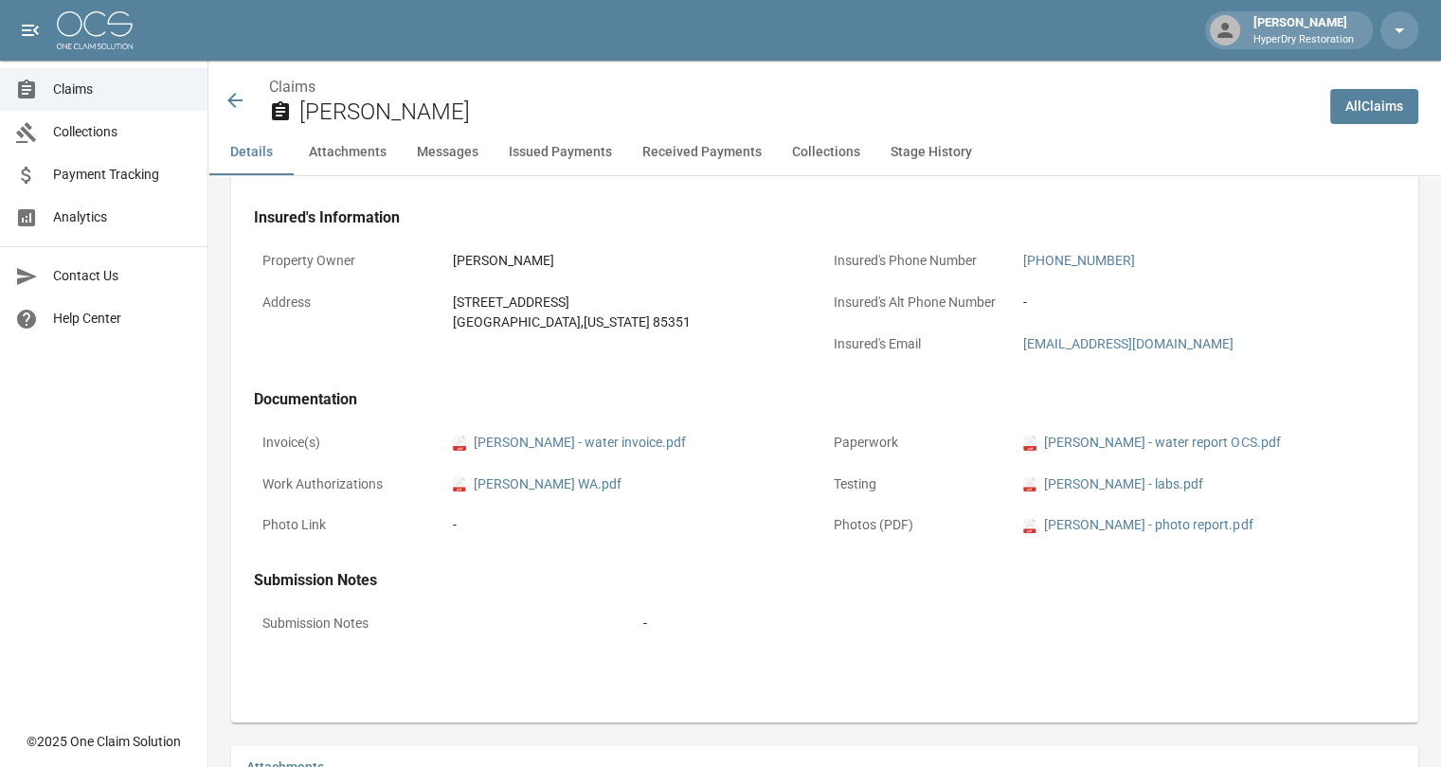
scroll to position [1011, 0]
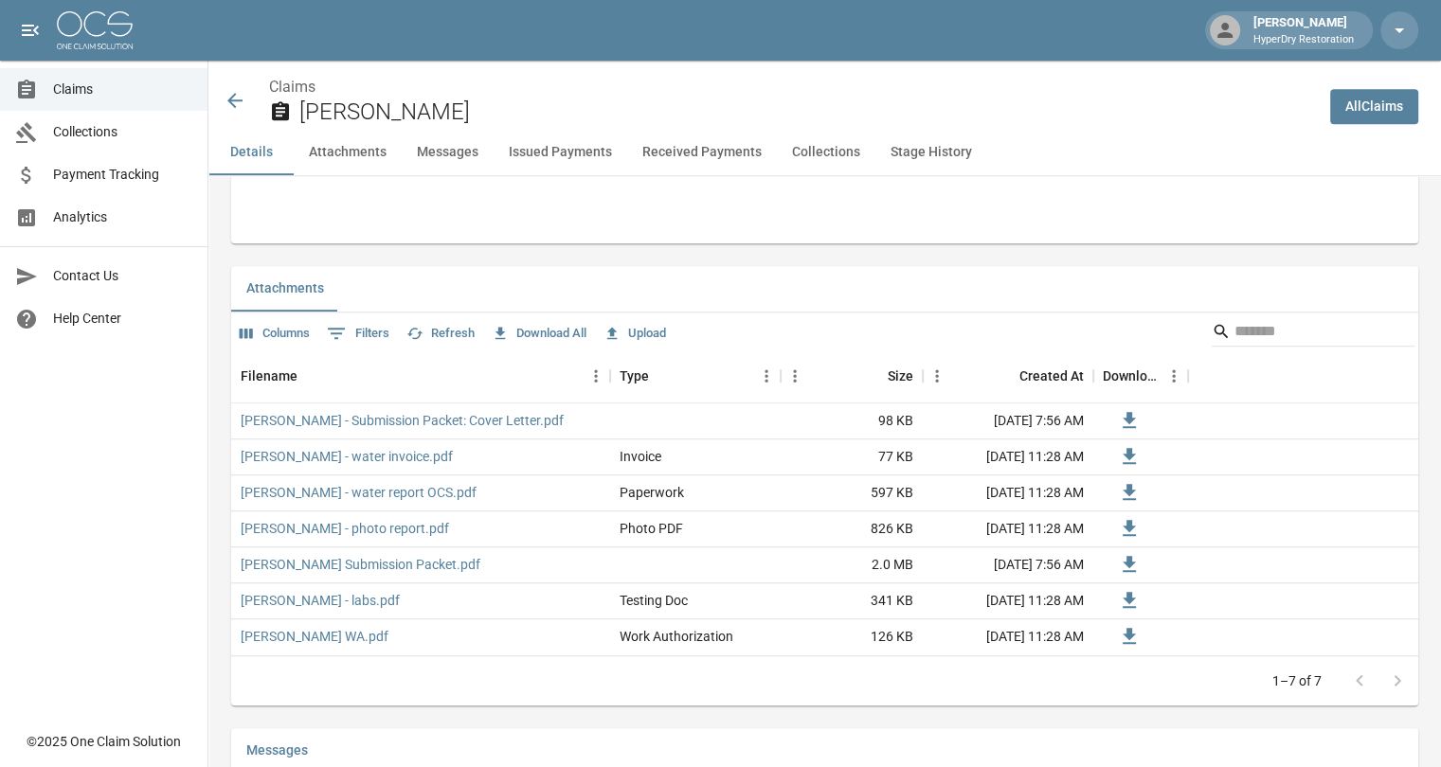
click at [242, 105] on icon at bounding box center [235, 100] width 23 height 23
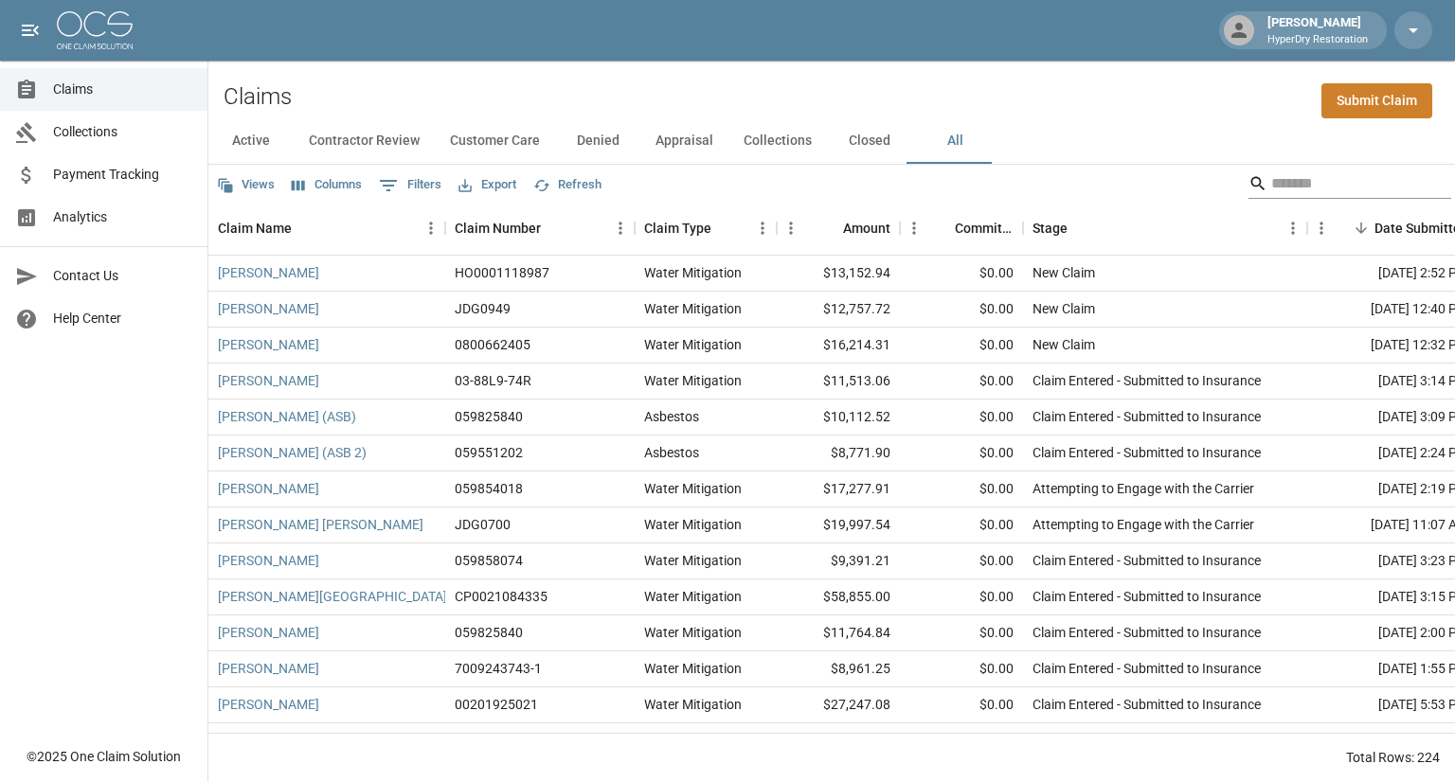
click at [1277, 170] on input "Search" at bounding box center [1347, 184] width 152 height 30
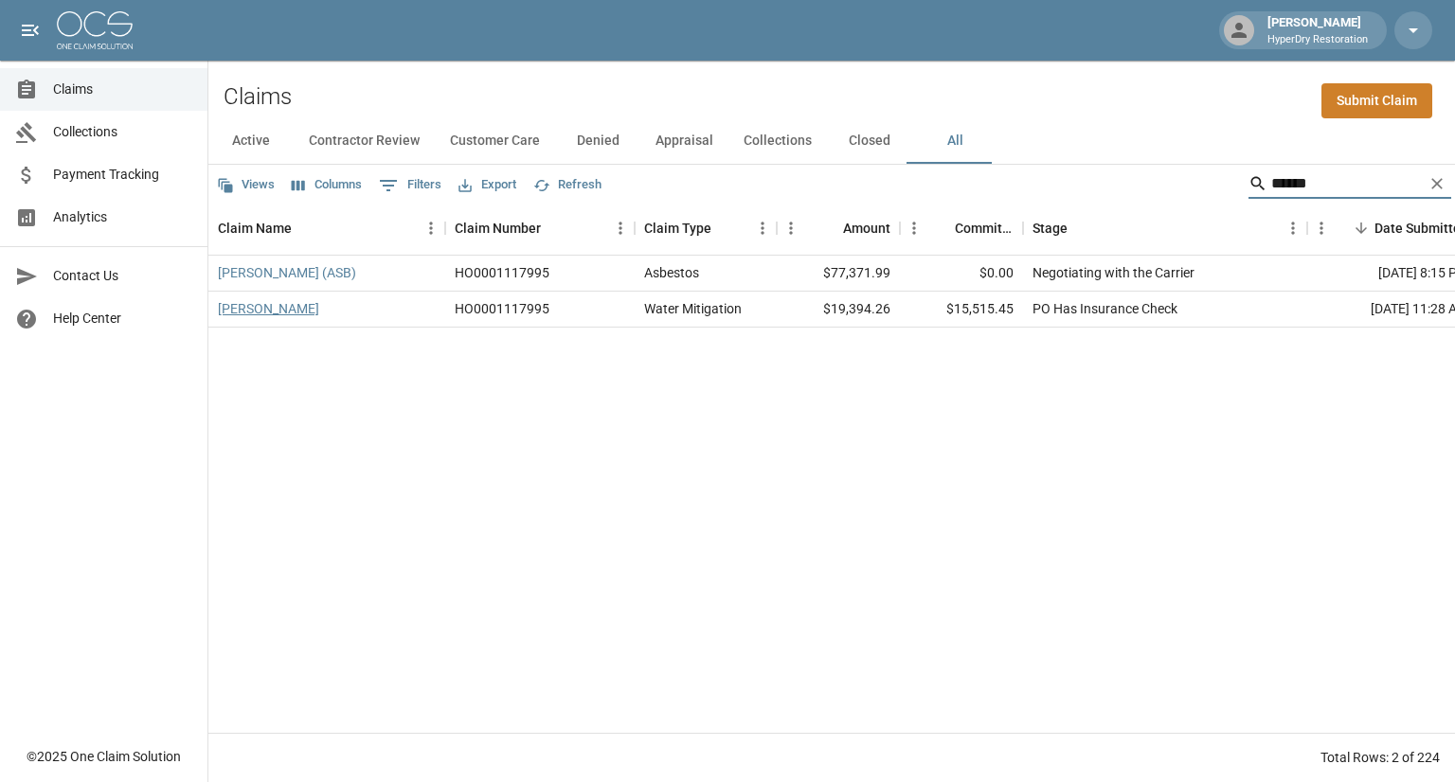
type input "******"
click at [252, 310] on link "Daly, Leslie" at bounding box center [268, 308] width 101 height 19
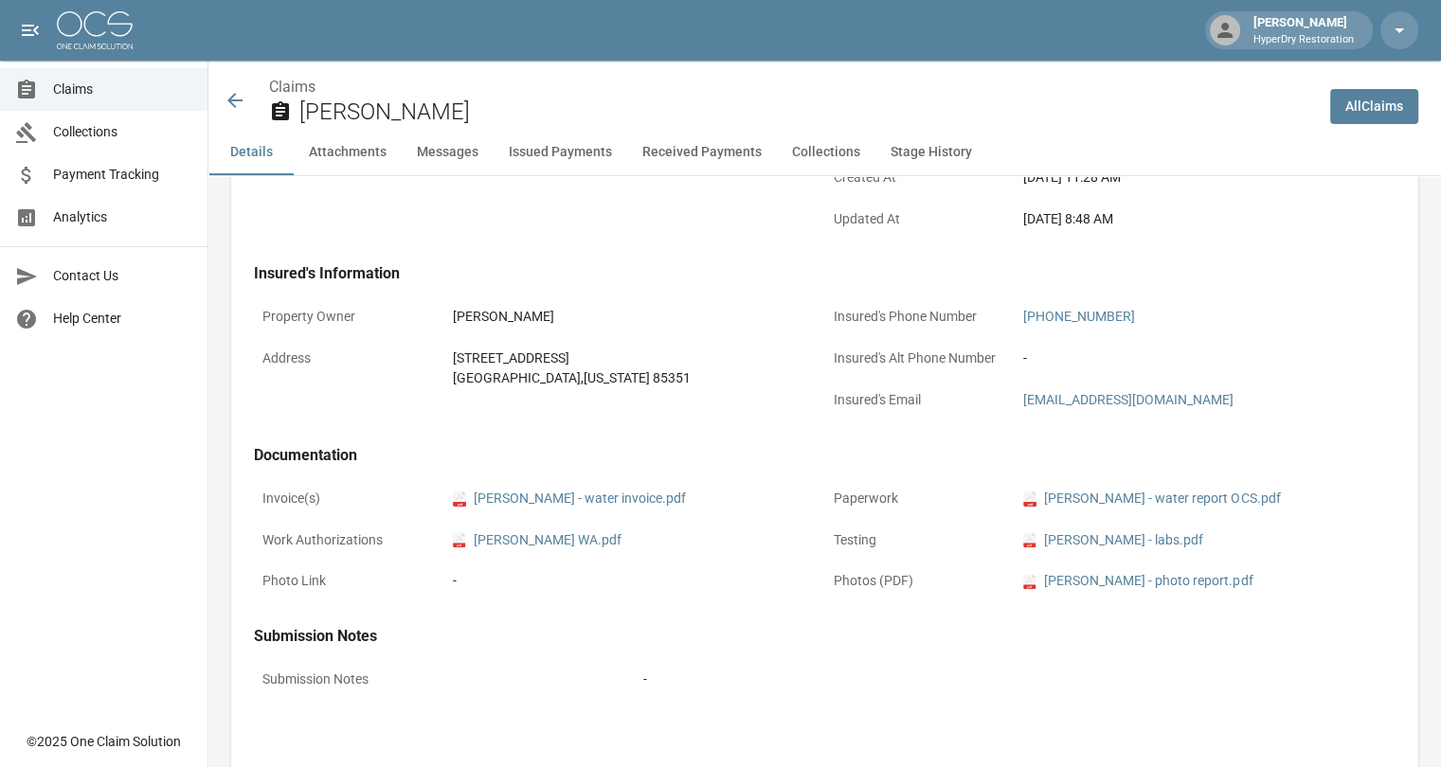
scroll to position [479, 0]
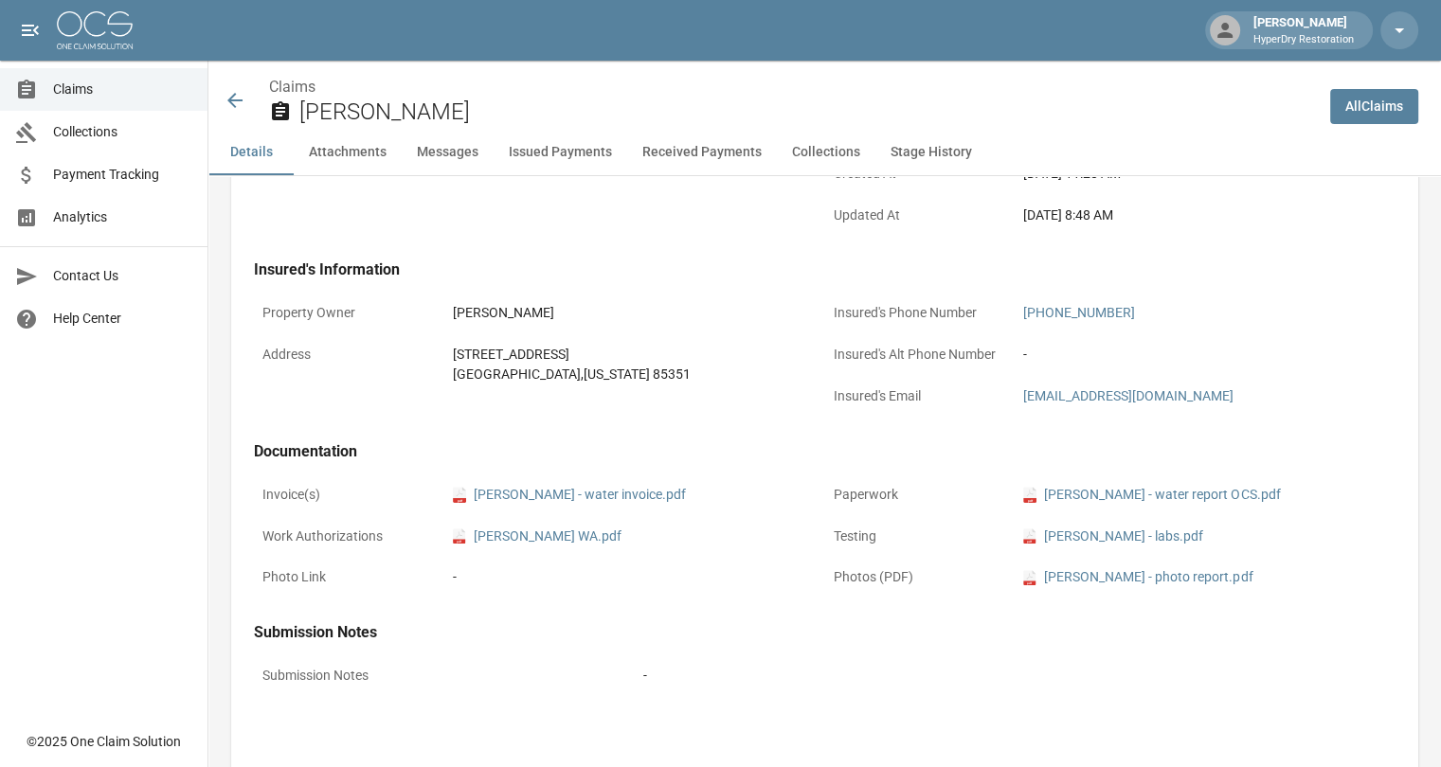
click at [235, 99] on icon at bounding box center [234, 100] width 15 height 15
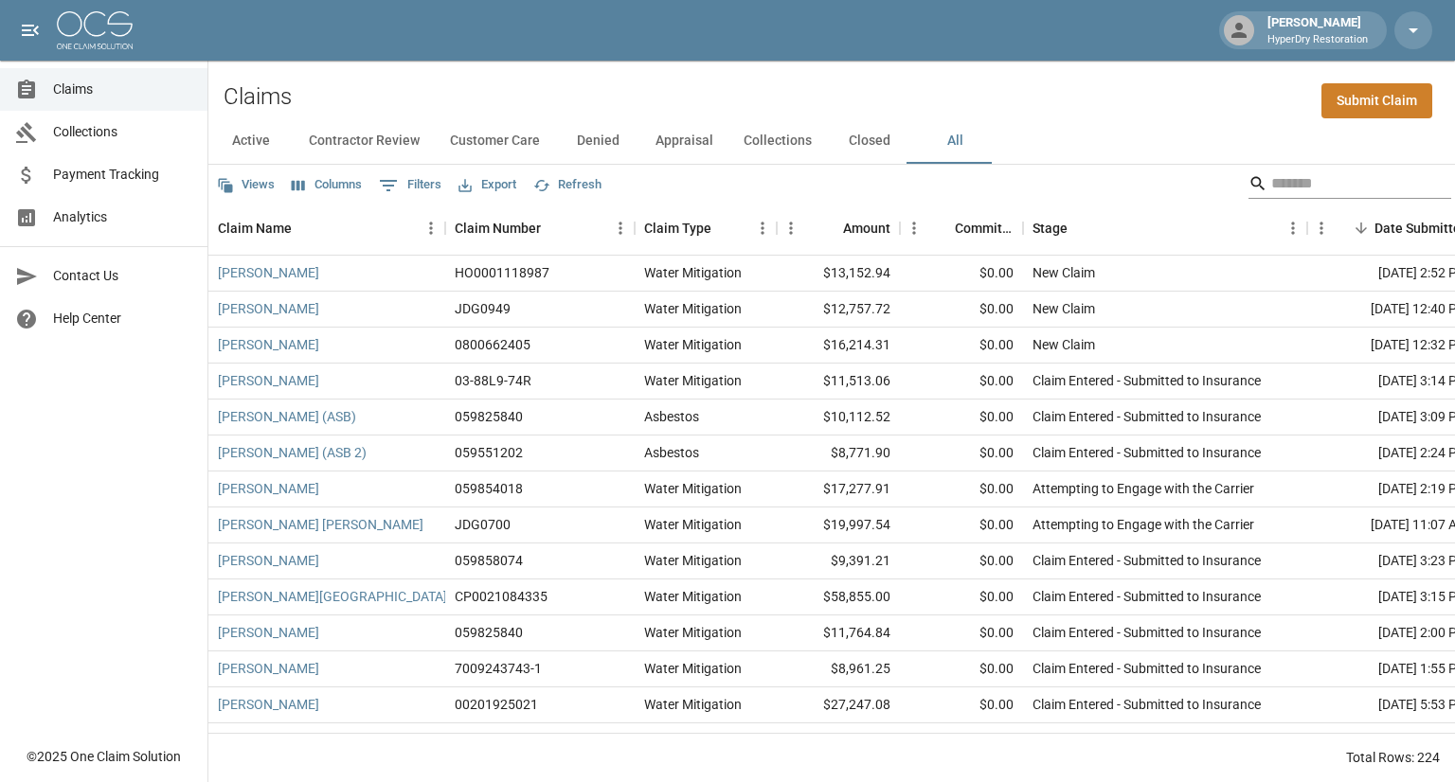
click at [1271, 186] on input "Search" at bounding box center [1347, 184] width 152 height 30
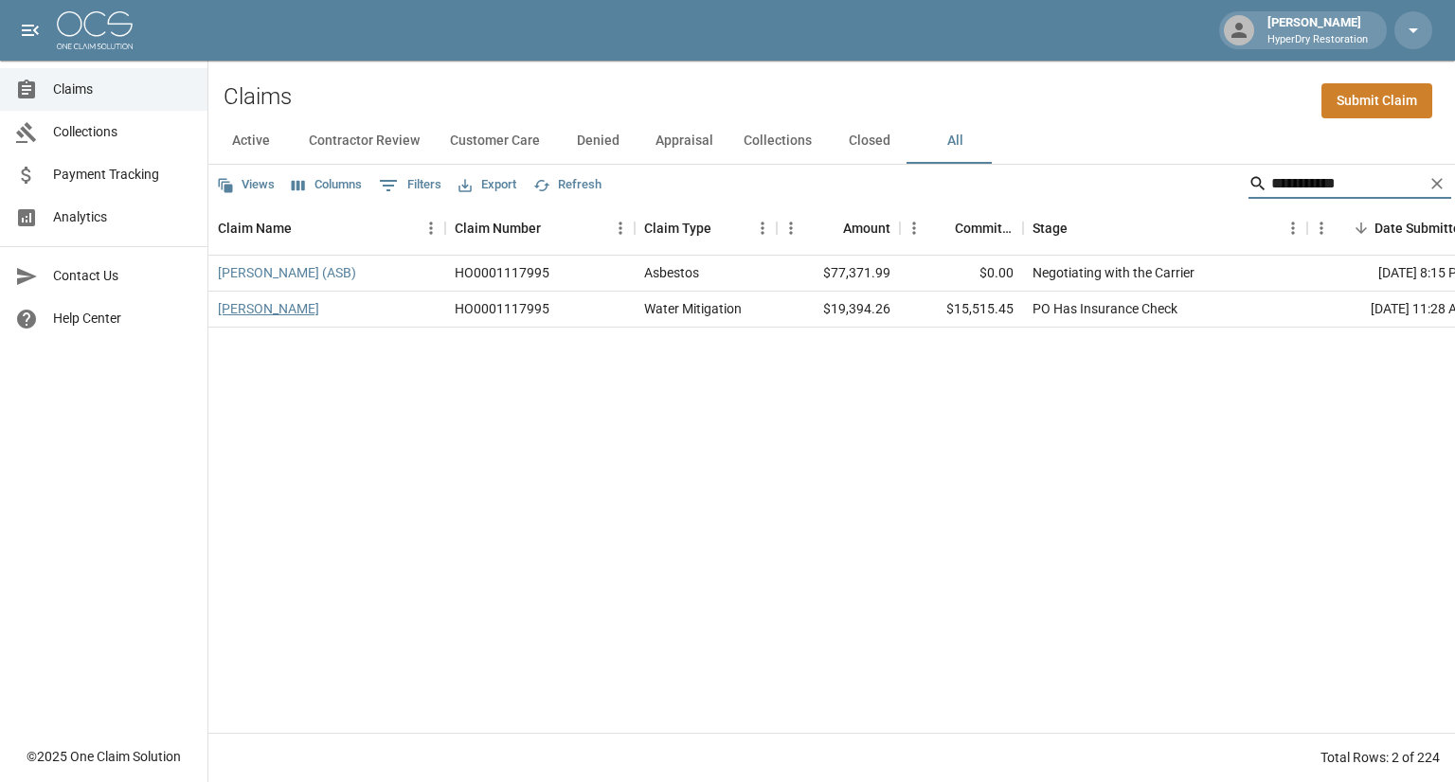
type input "**********"
click at [275, 314] on link "Daly, Leslie" at bounding box center [268, 308] width 101 height 19
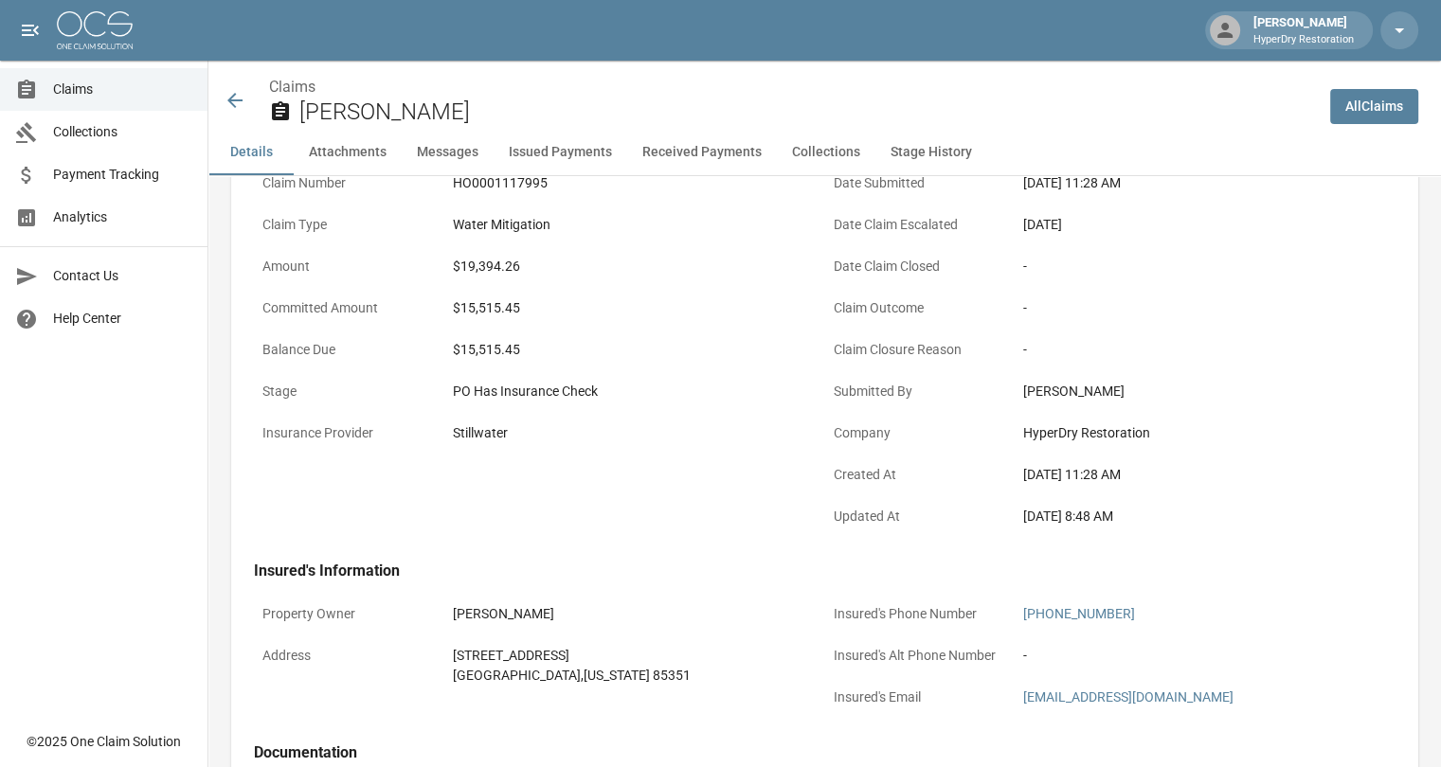
scroll to position [178, 0]
drag, startPoint x: 457, startPoint y: 312, endPoint x: 534, endPoint y: 311, distance: 77.7
click at [534, 311] on div "$15,515.45" at bounding box center [635, 308] width 364 height 20
click at [548, 353] on div "$15,515.45" at bounding box center [635, 350] width 364 height 20
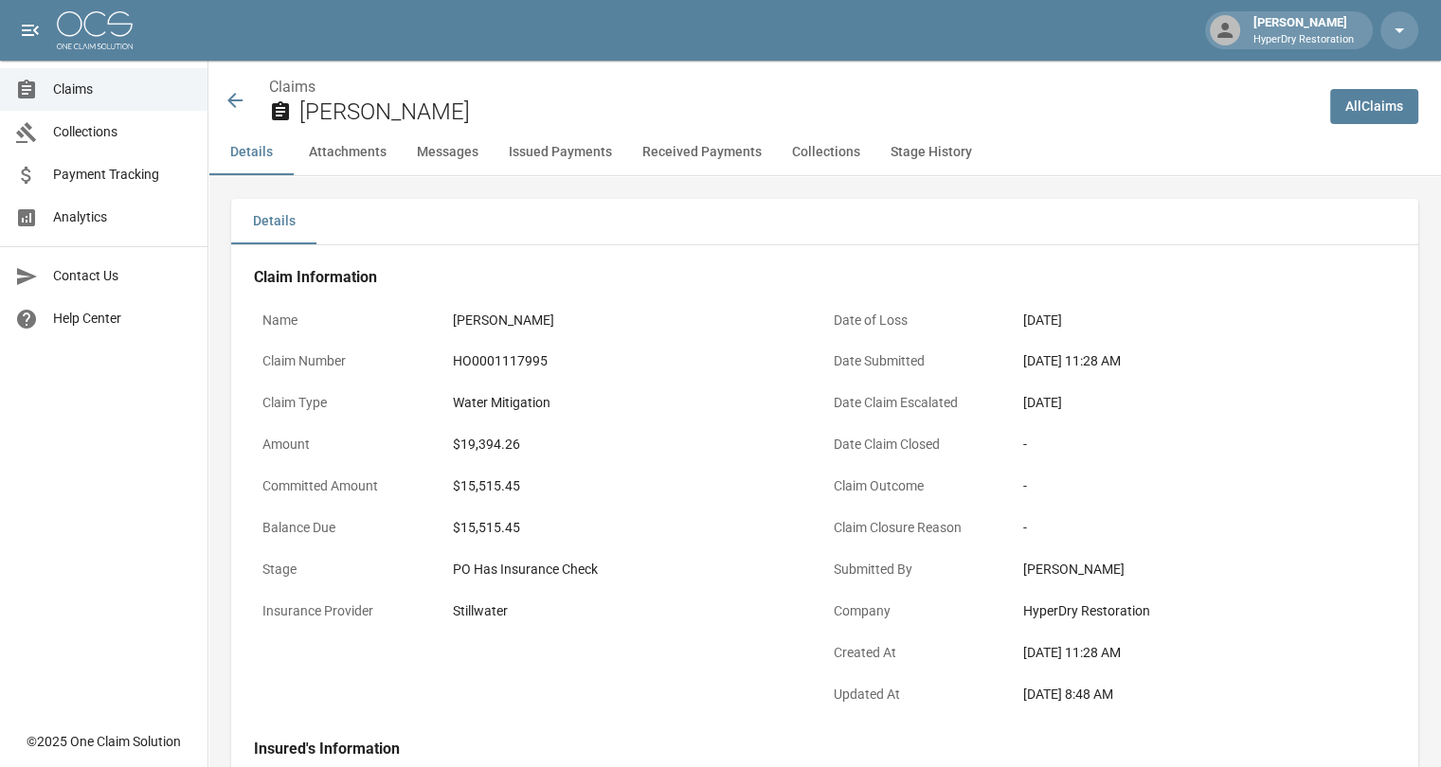
scroll to position [0, 0]
click at [807, 155] on button "Collections" at bounding box center [826, 152] width 99 height 45
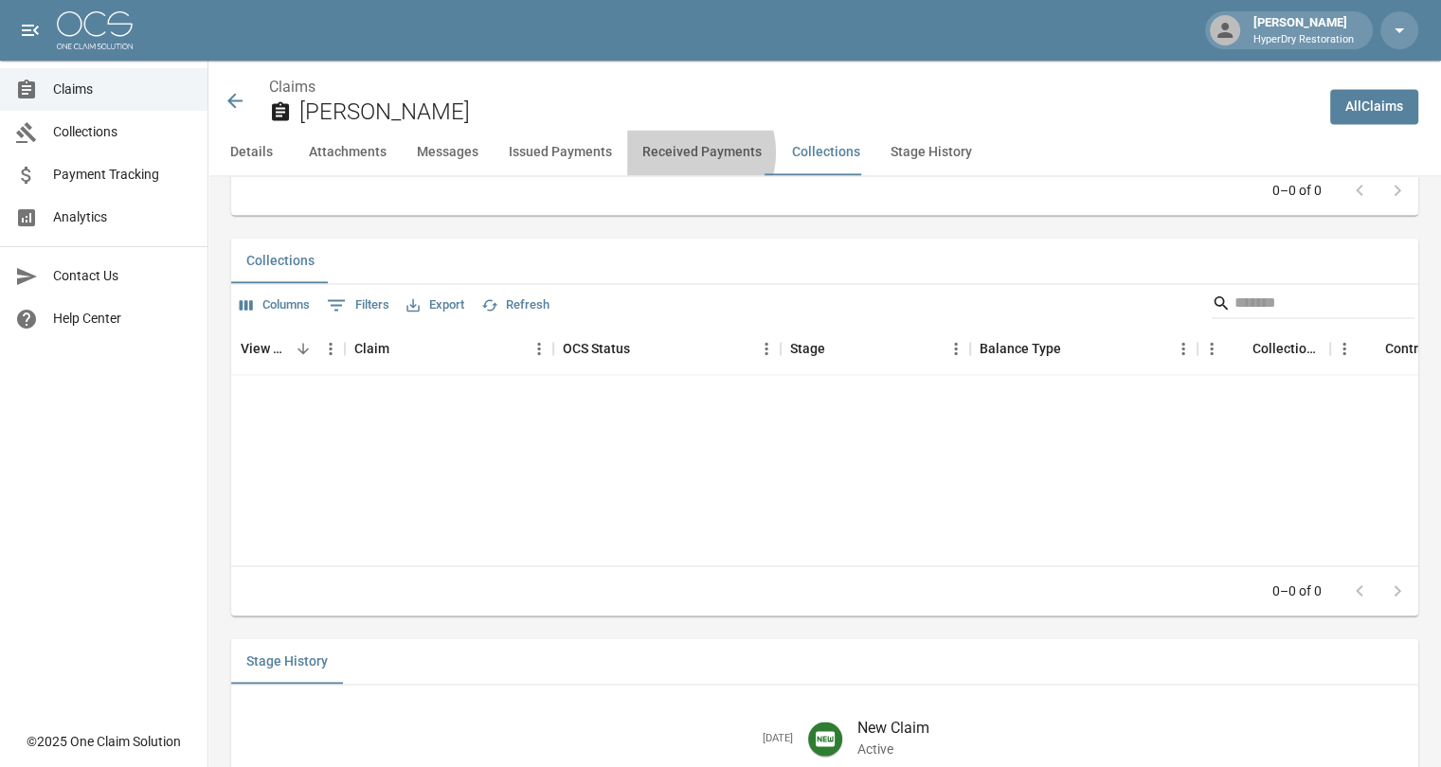
click at [678, 152] on button "Received Payments" at bounding box center [702, 152] width 150 height 45
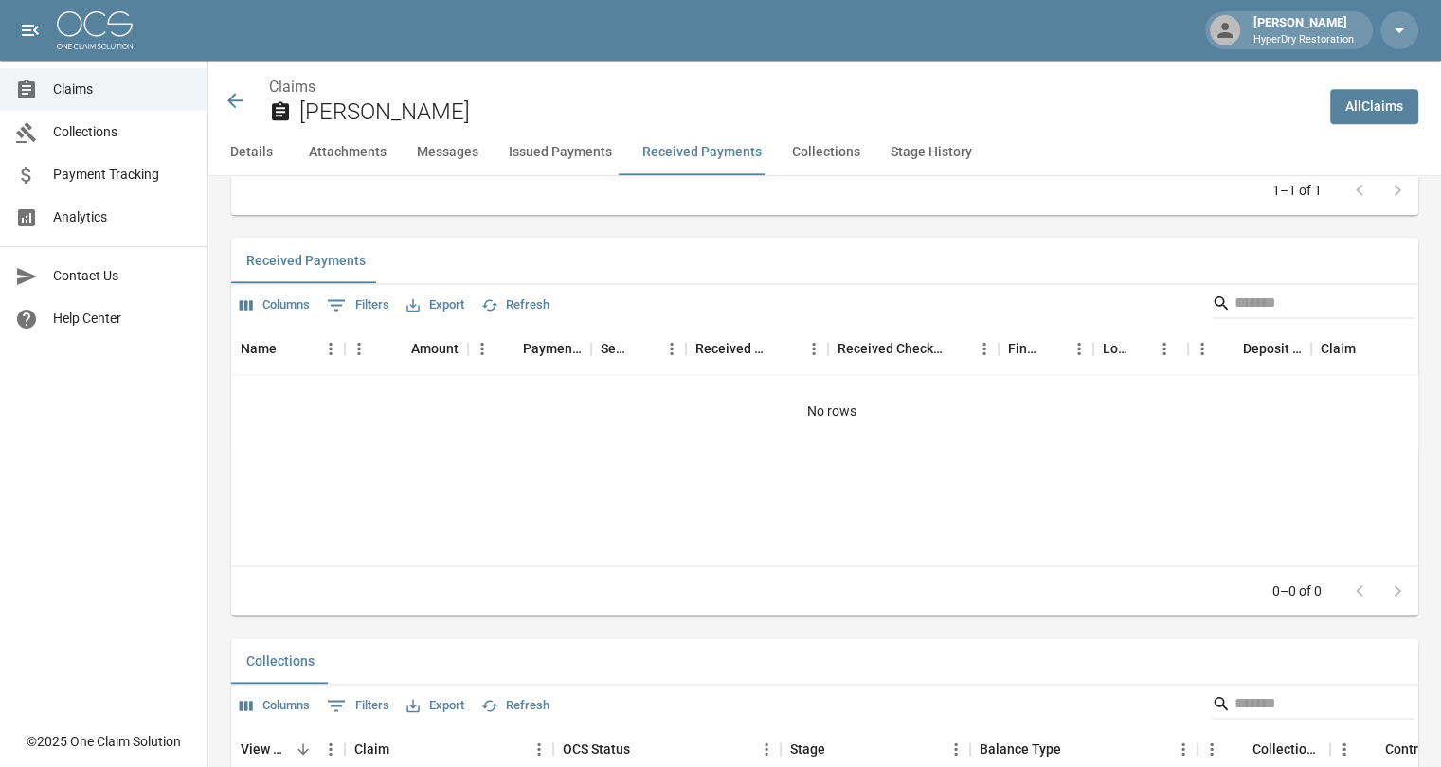
click at [588, 159] on button "Issued Payments" at bounding box center [560, 152] width 134 height 45
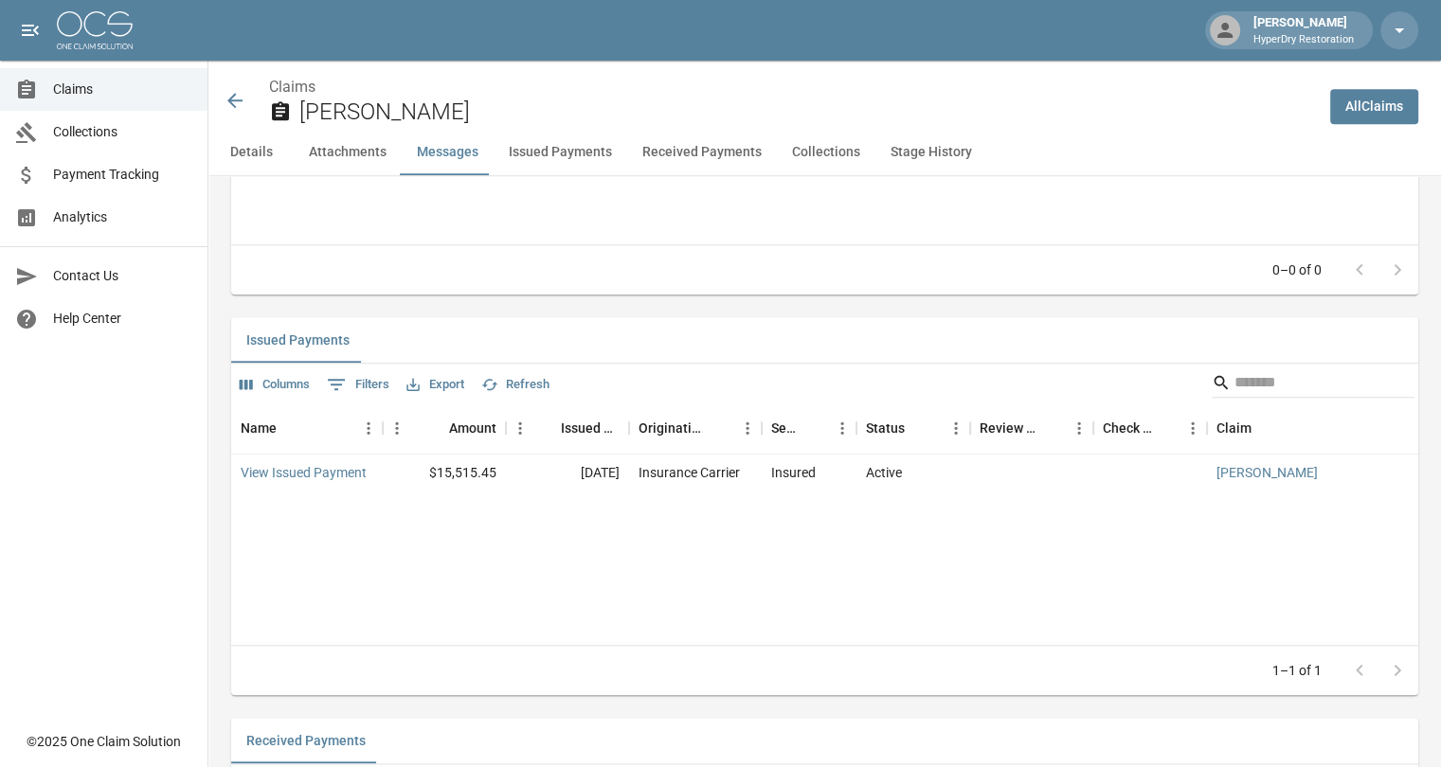
scroll to position [1947, 0]
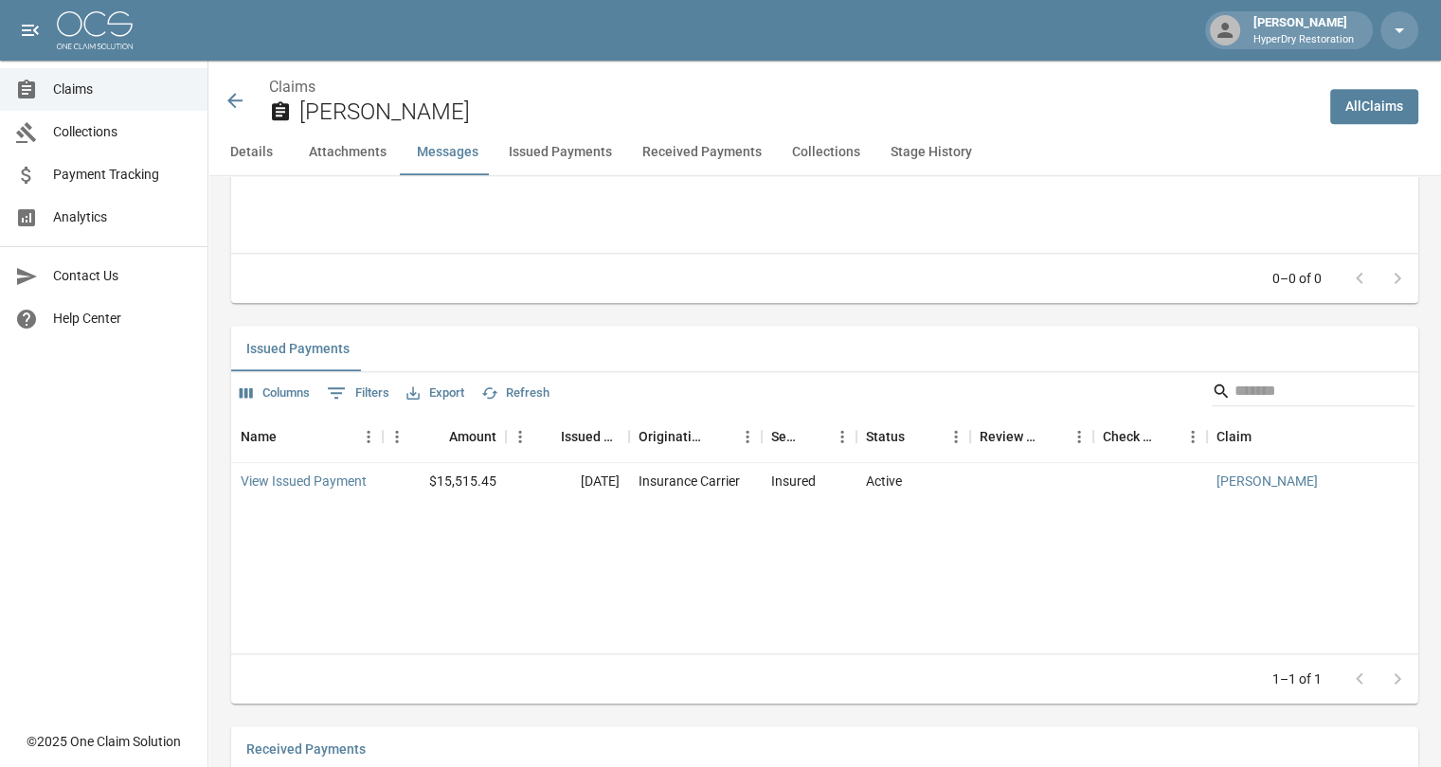
click at [236, 102] on icon at bounding box center [235, 100] width 23 height 23
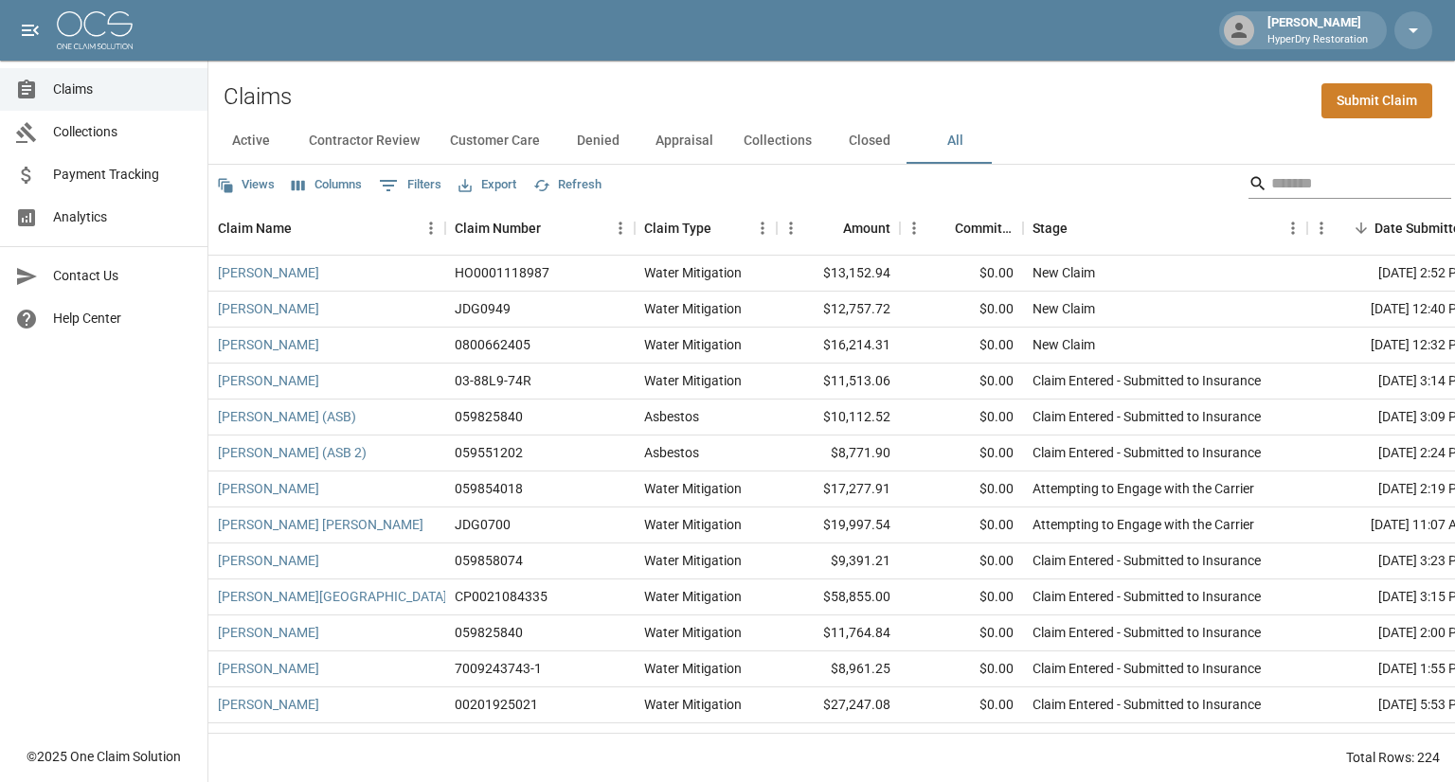
click at [1271, 174] on input "Search" at bounding box center [1347, 184] width 152 height 30
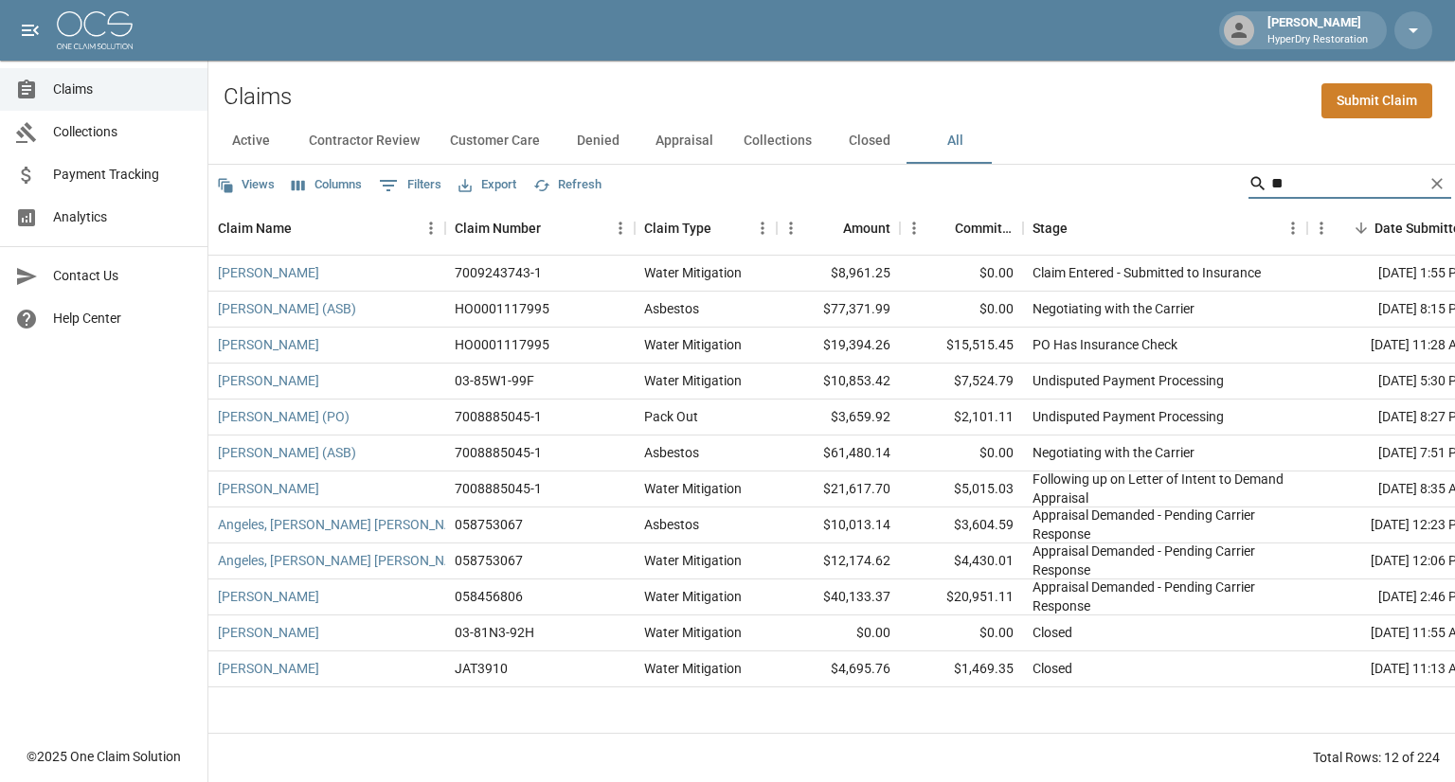
type input "*"
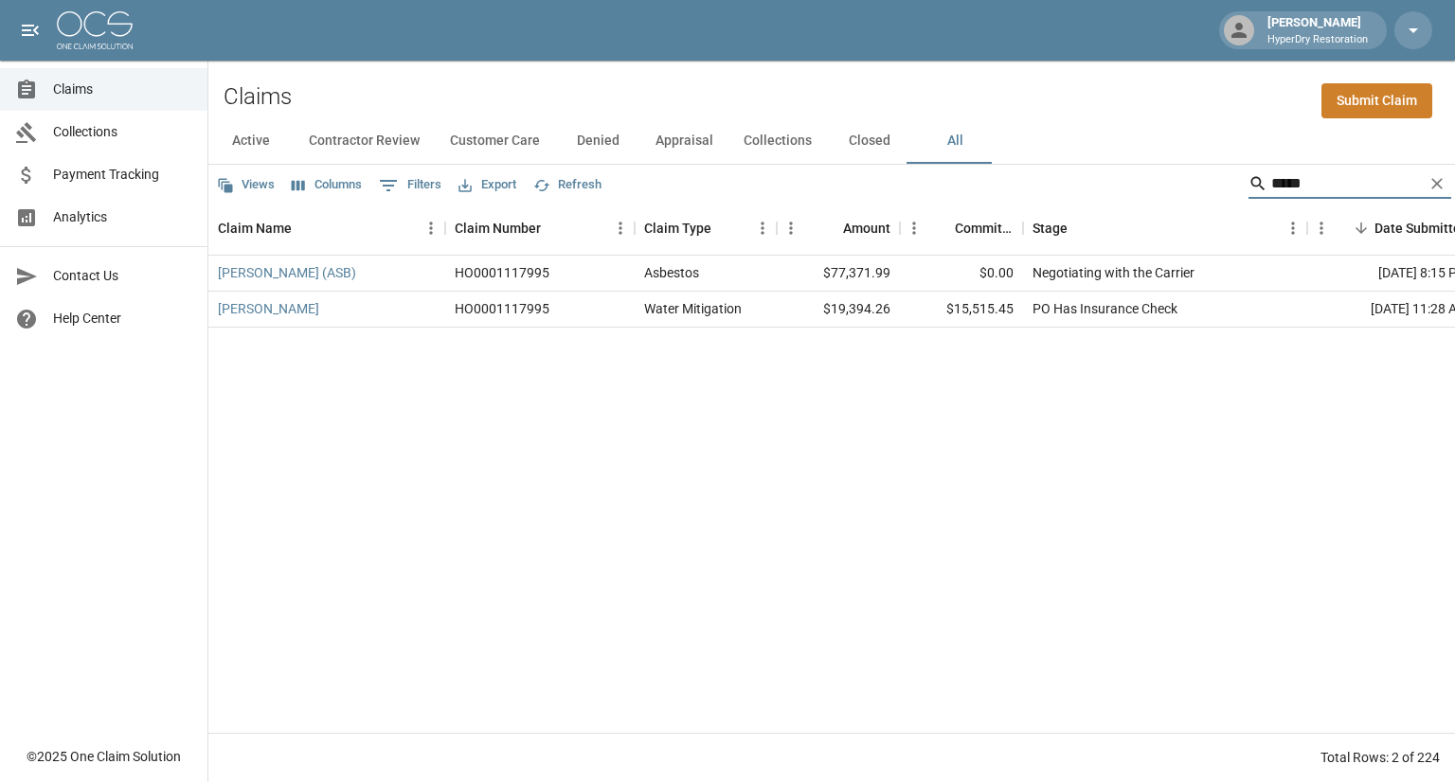
type input "******"
